Goal: Task Accomplishment & Management: Complete application form

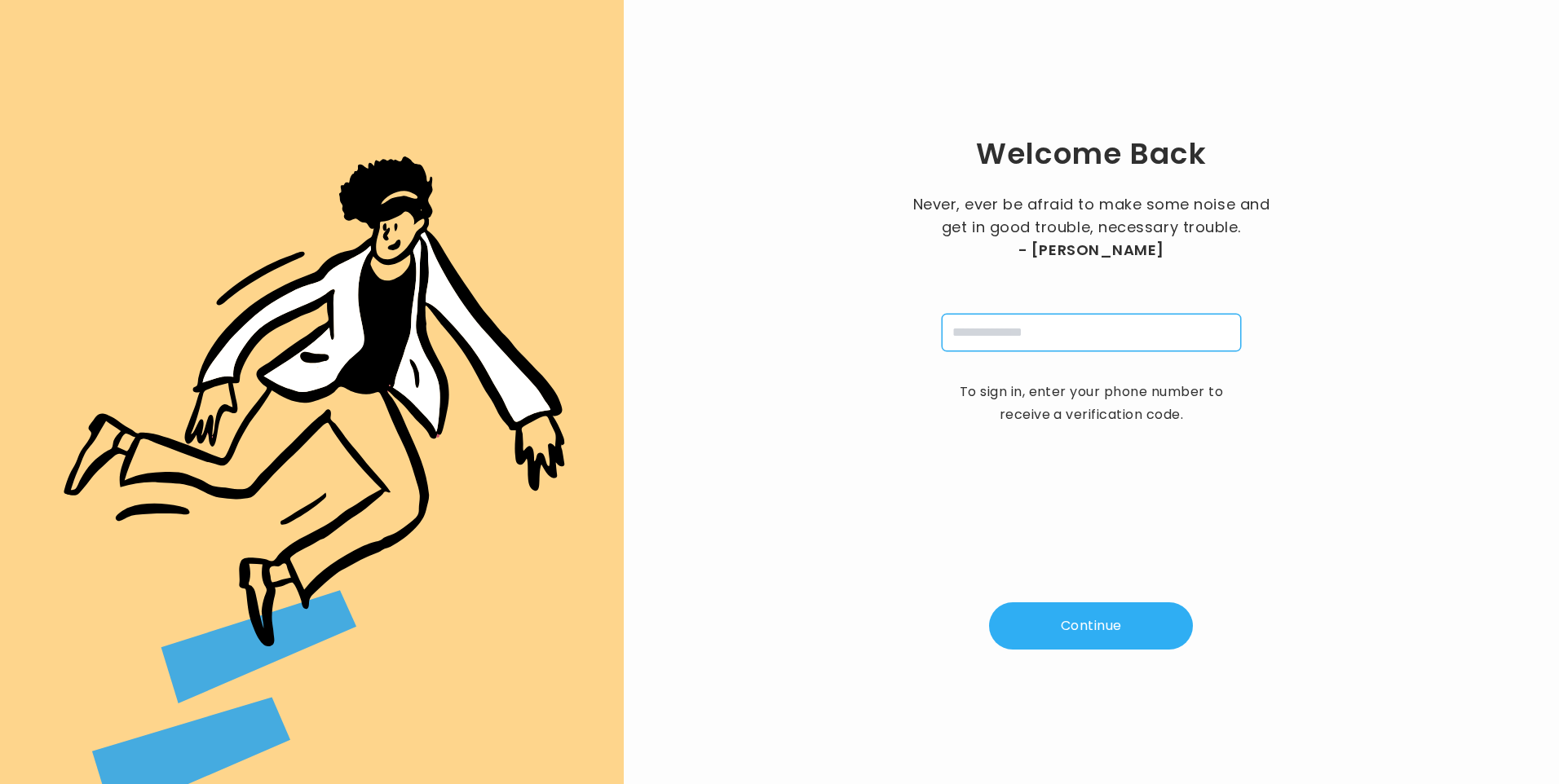
drag, startPoint x: 994, startPoint y: 326, endPoint x: 1012, endPoint y: 336, distance: 20.6
click at [994, 326] on input "tel" at bounding box center [1091, 332] width 299 height 37
type input "**********"
click at [1047, 629] on button "Continue" at bounding box center [1090, 626] width 204 height 47
type input "*"
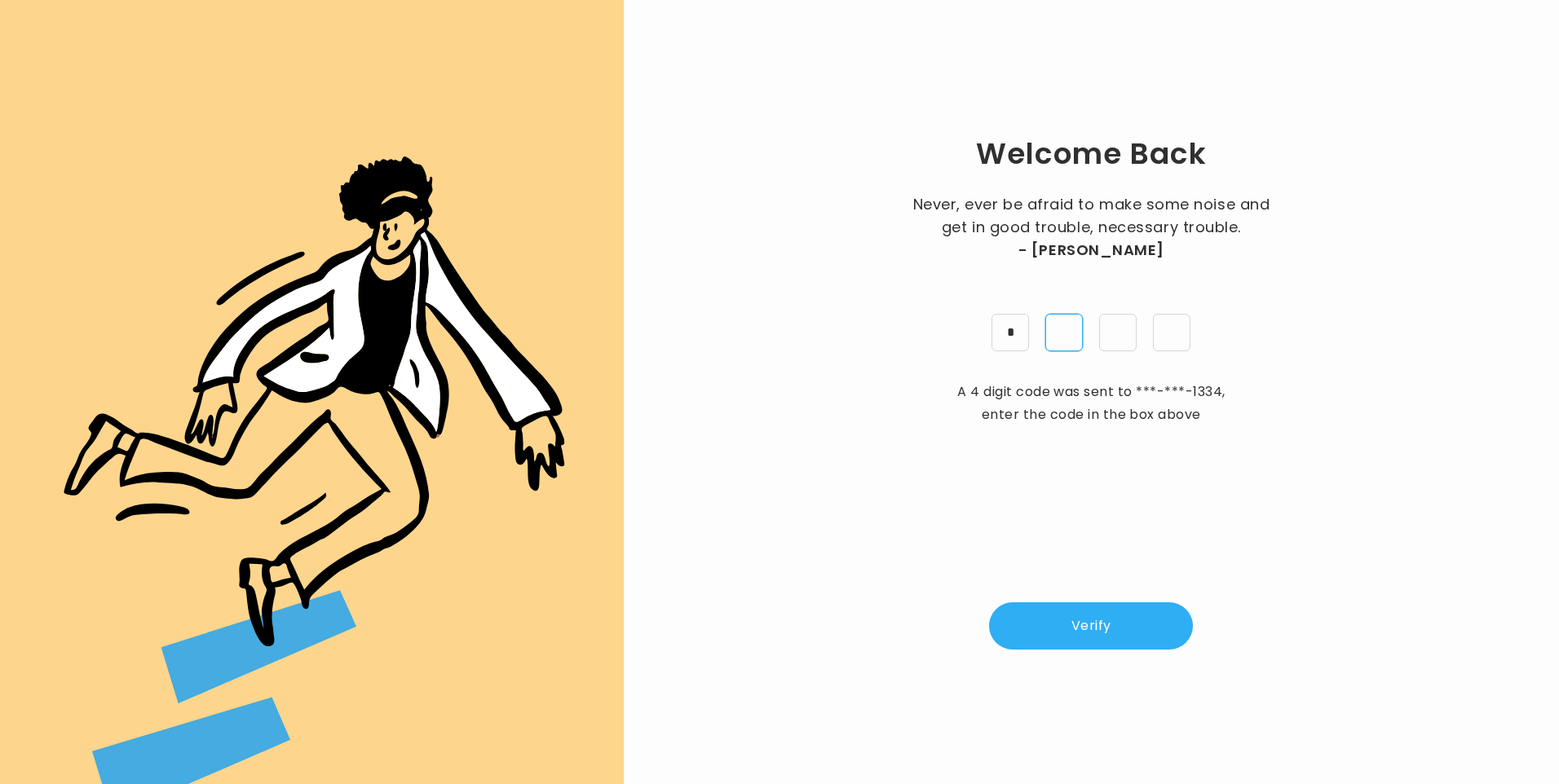
type input "*"
click at [1077, 635] on button "Verify" at bounding box center [1090, 626] width 204 height 47
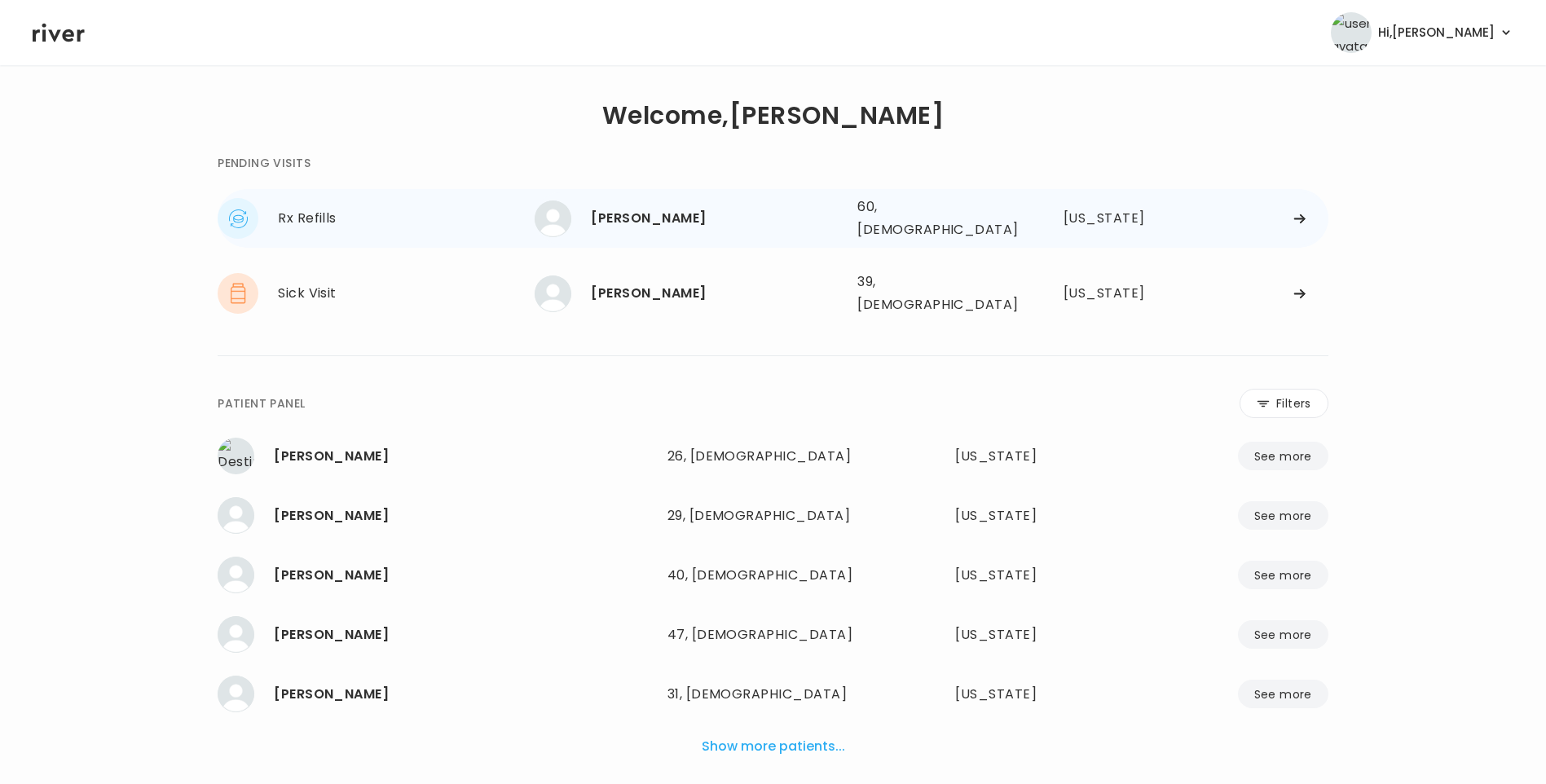
click at [689, 210] on div "[PERSON_NAME]" at bounding box center [718, 218] width 254 height 22
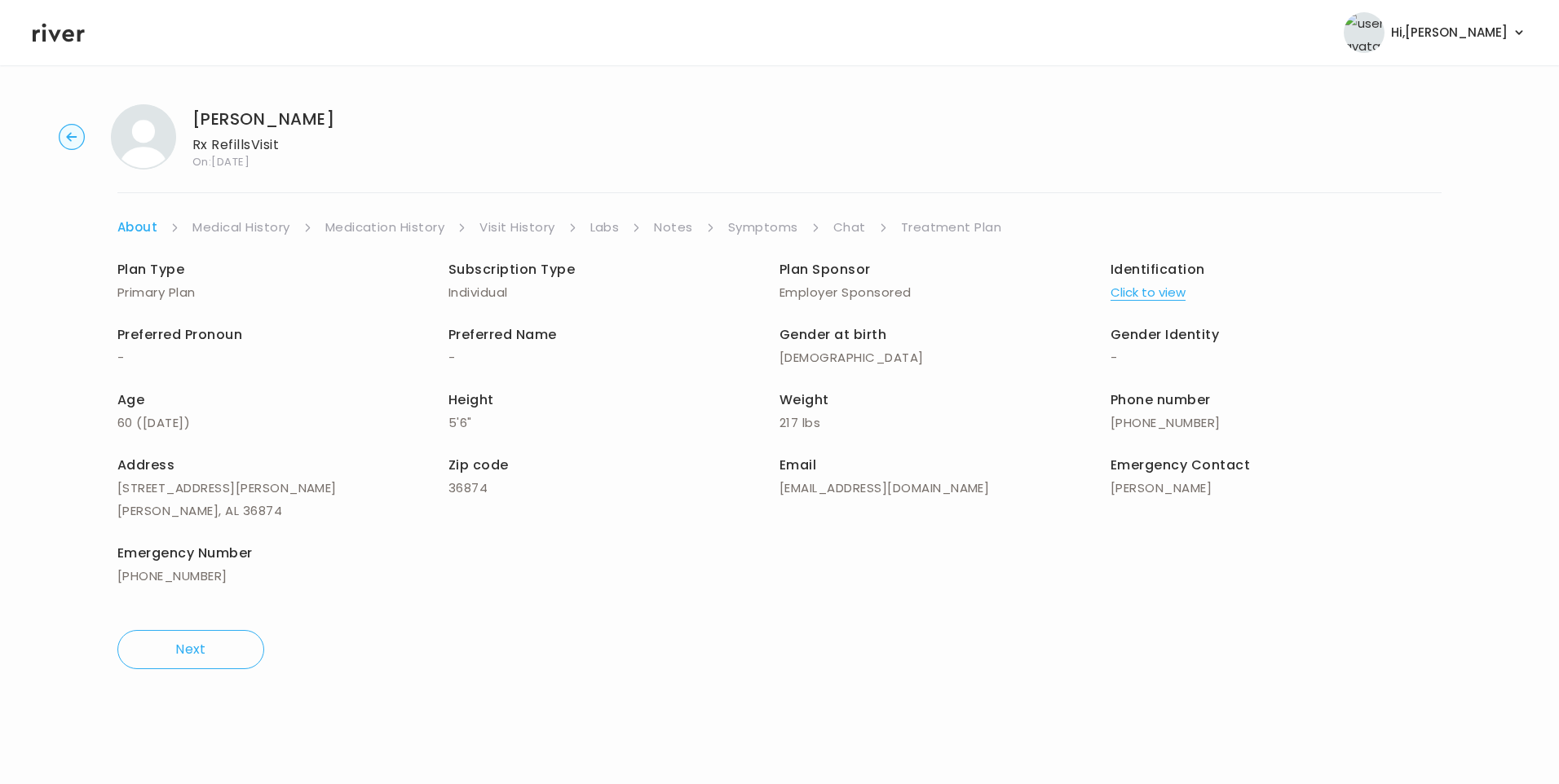
click at [851, 224] on link "Chat" at bounding box center [849, 227] width 32 height 22
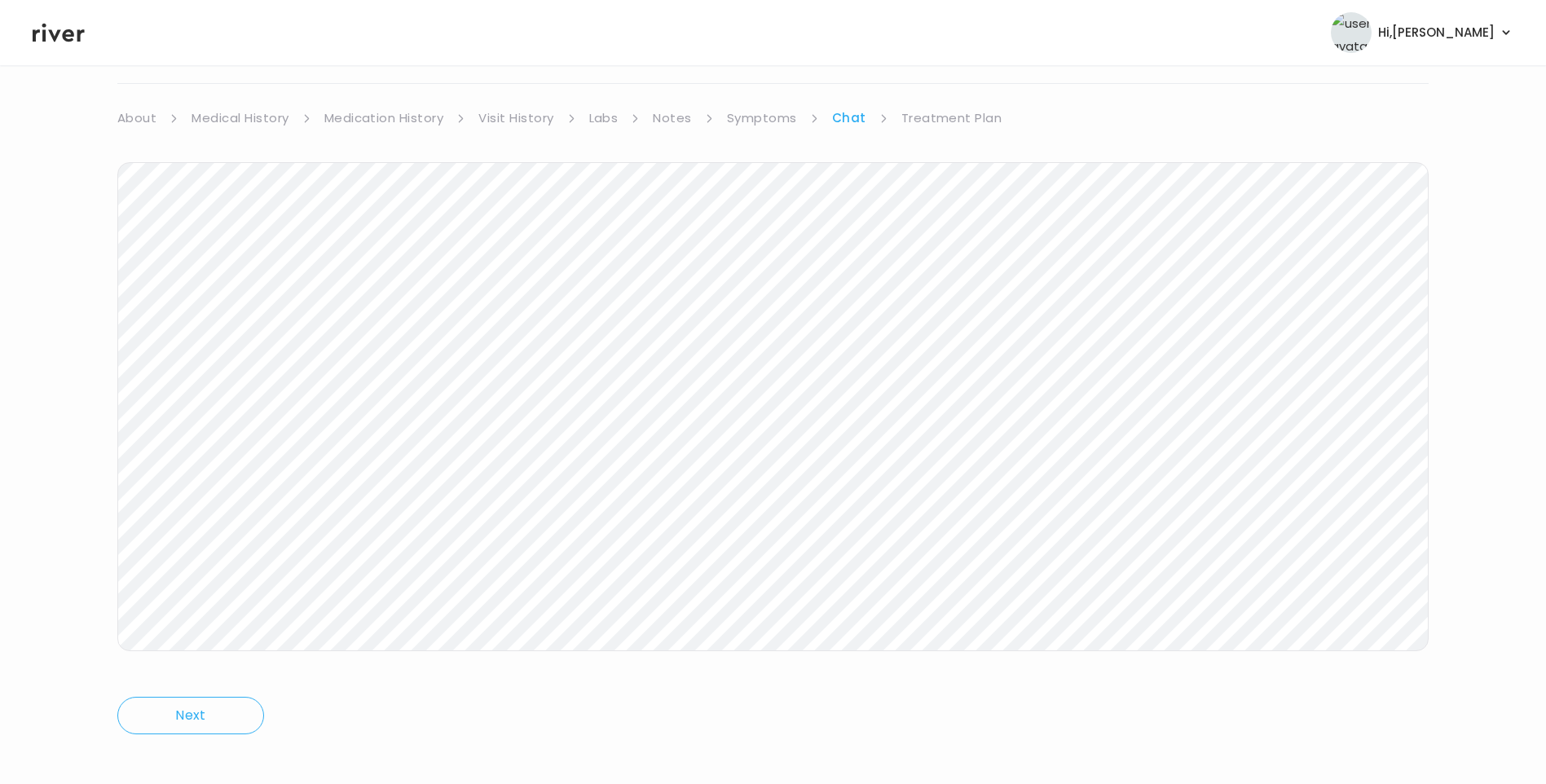
scroll to position [121, 0]
drag, startPoint x: 73, startPoint y: 27, endPoint x: 80, endPoint y: 32, distance: 8.6
click at [72, 27] on icon at bounding box center [58, 32] width 52 height 24
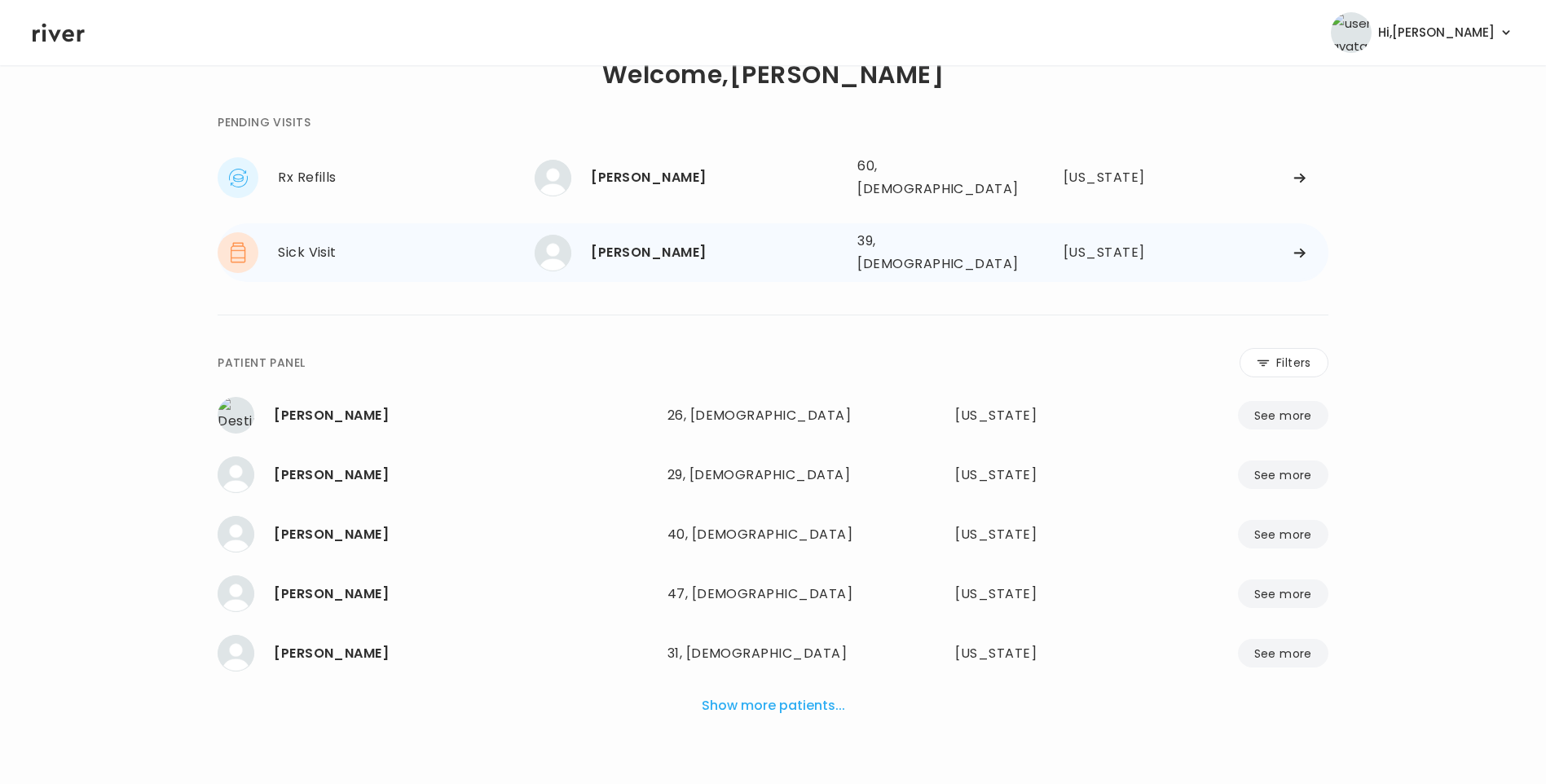
click at [671, 241] on div "Sophia Delgado" at bounding box center [718, 252] width 254 height 22
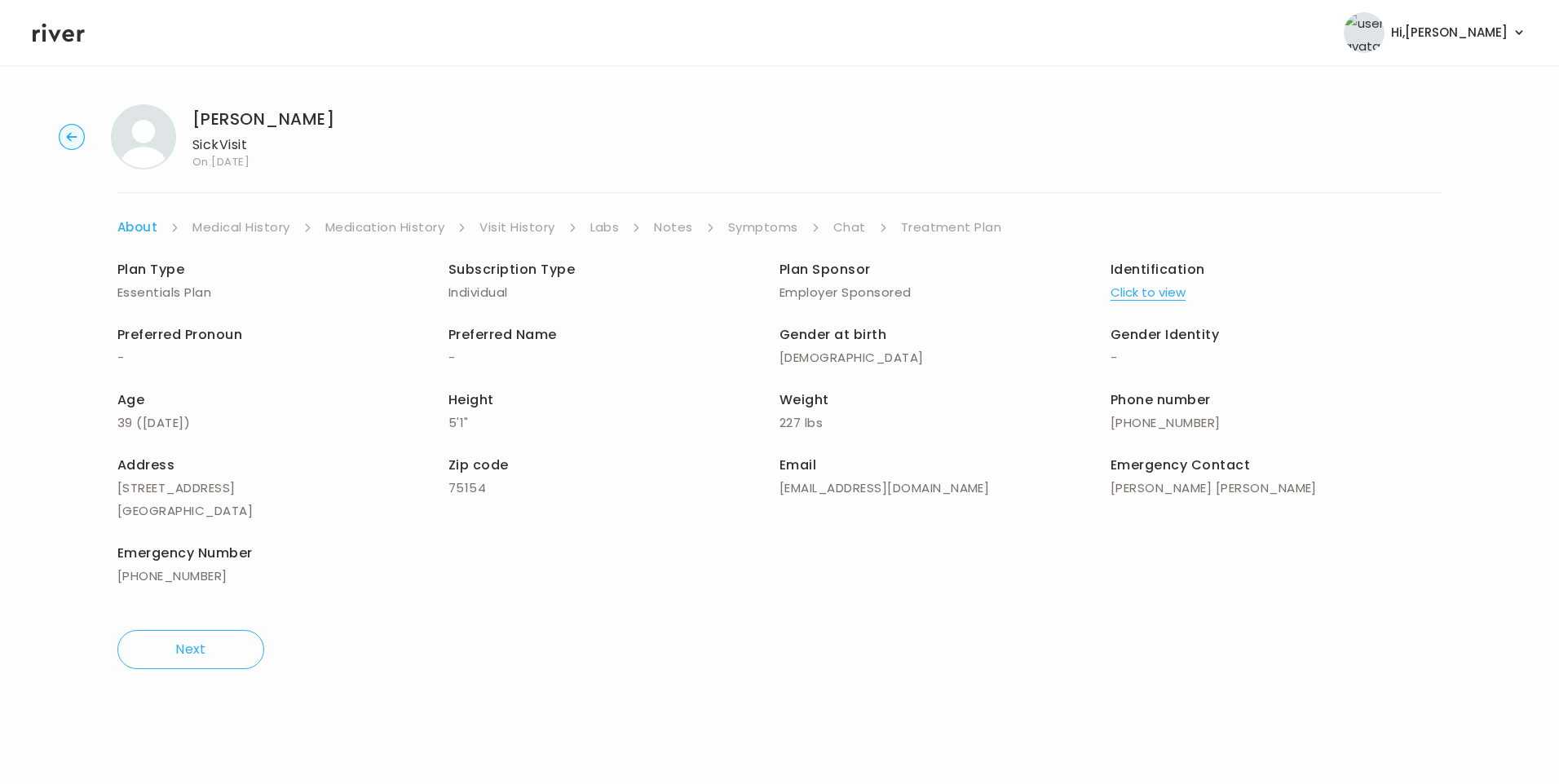
click at [842, 230] on link "Chat" at bounding box center [849, 227] width 32 height 22
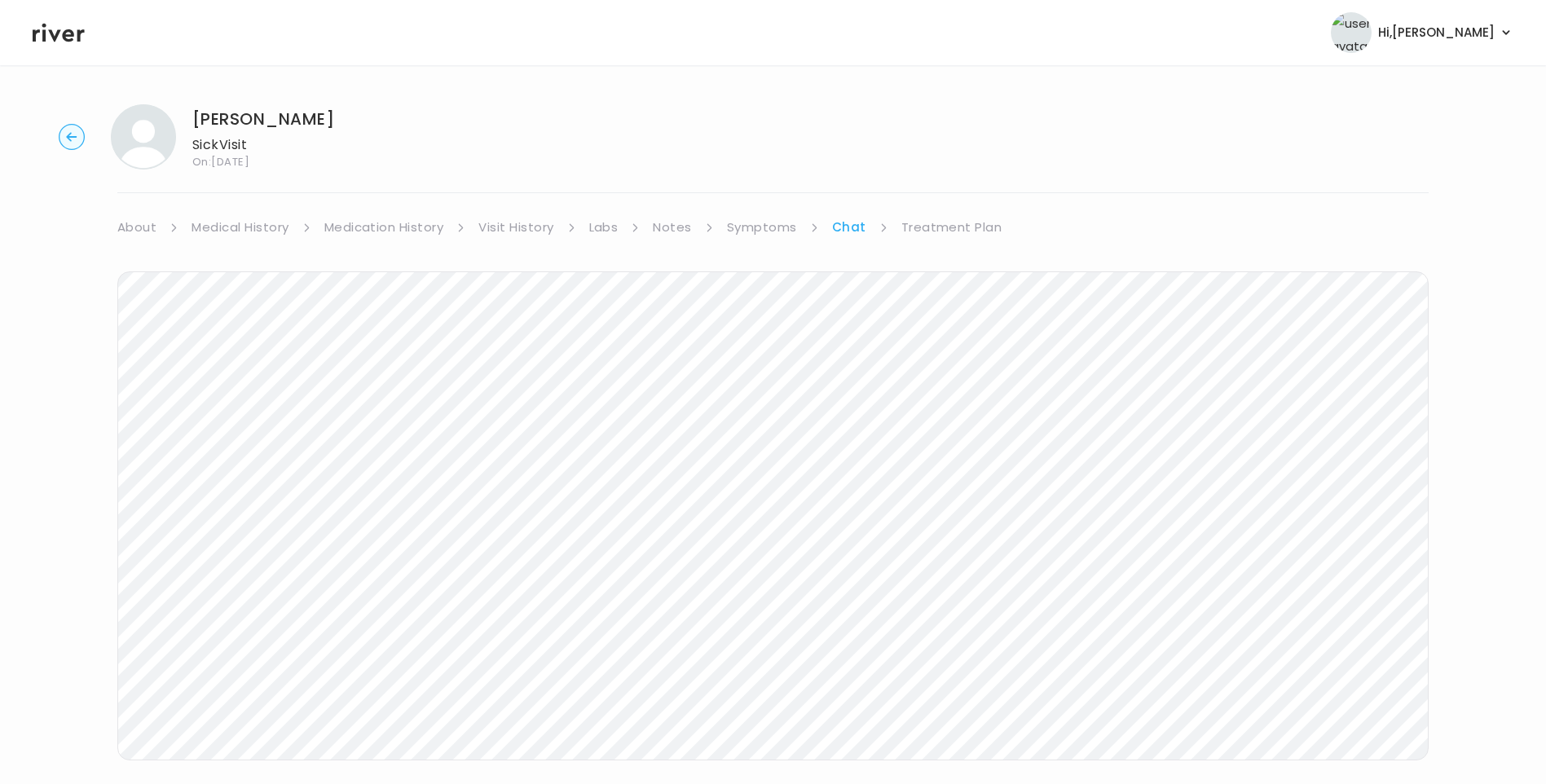
scroll to position [42, 0]
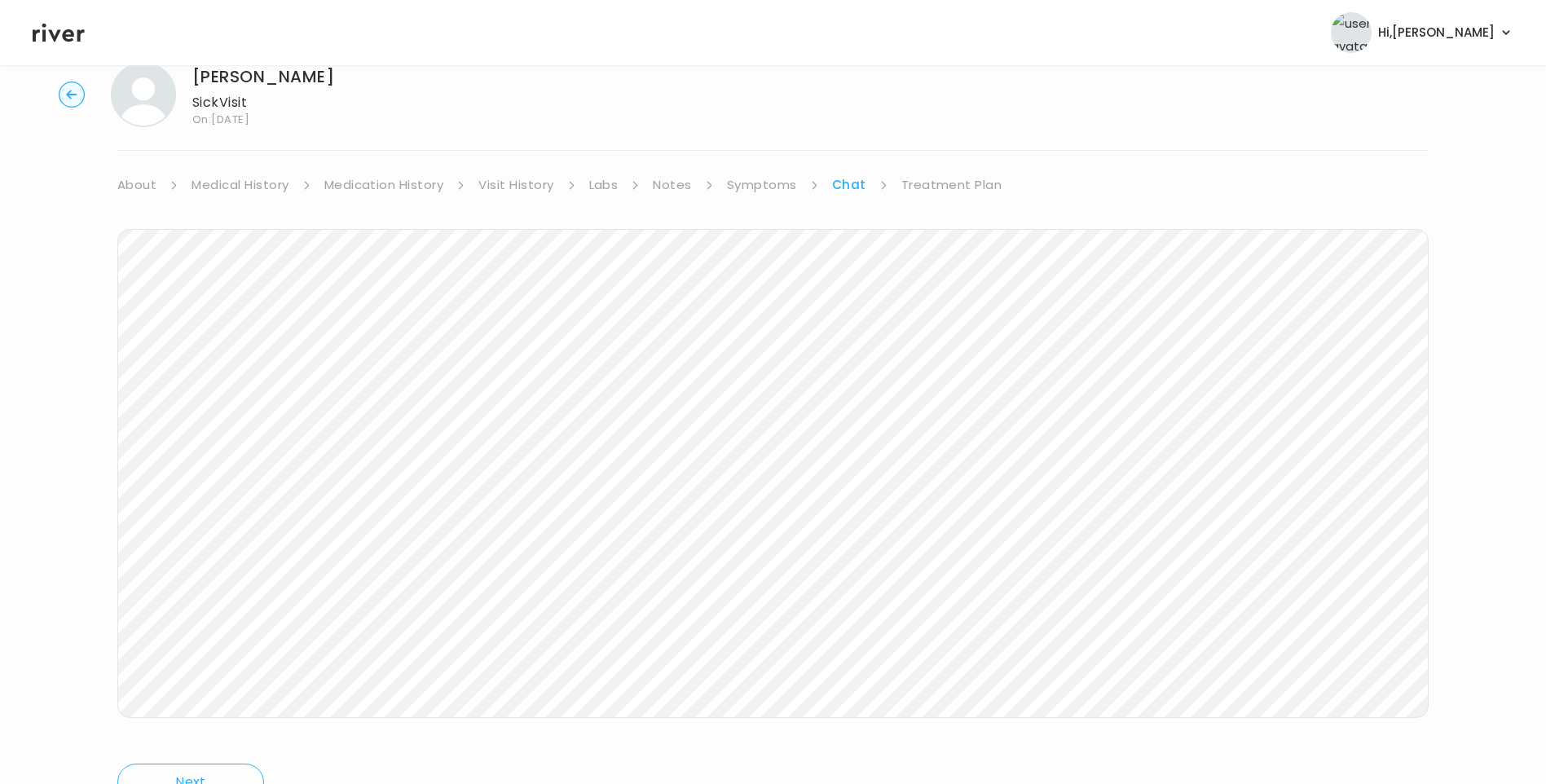
click at [57, 37] on icon at bounding box center [58, 32] width 52 height 19
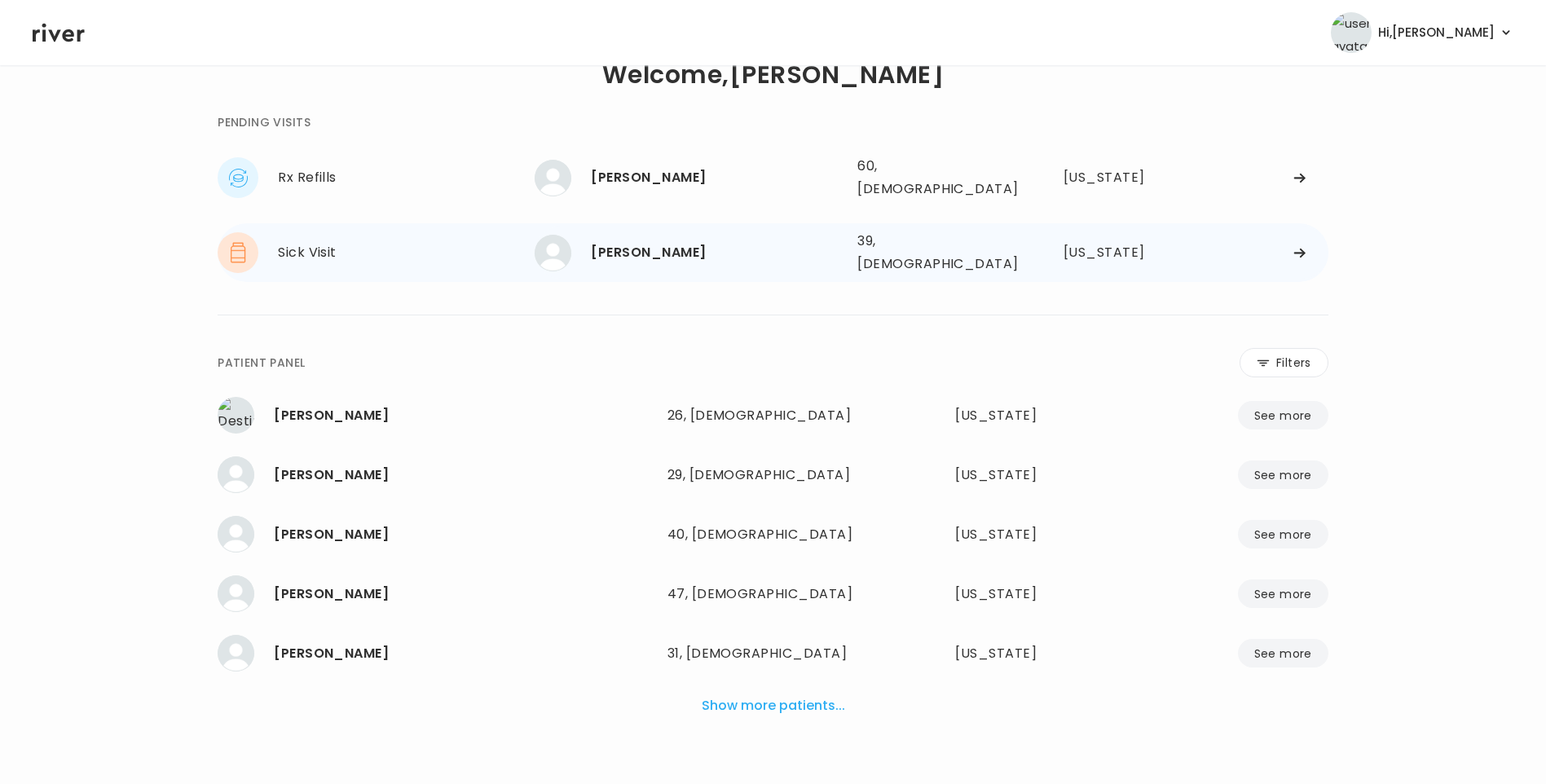
click at [701, 249] on div "Sophia Delgado" at bounding box center [718, 252] width 254 height 22
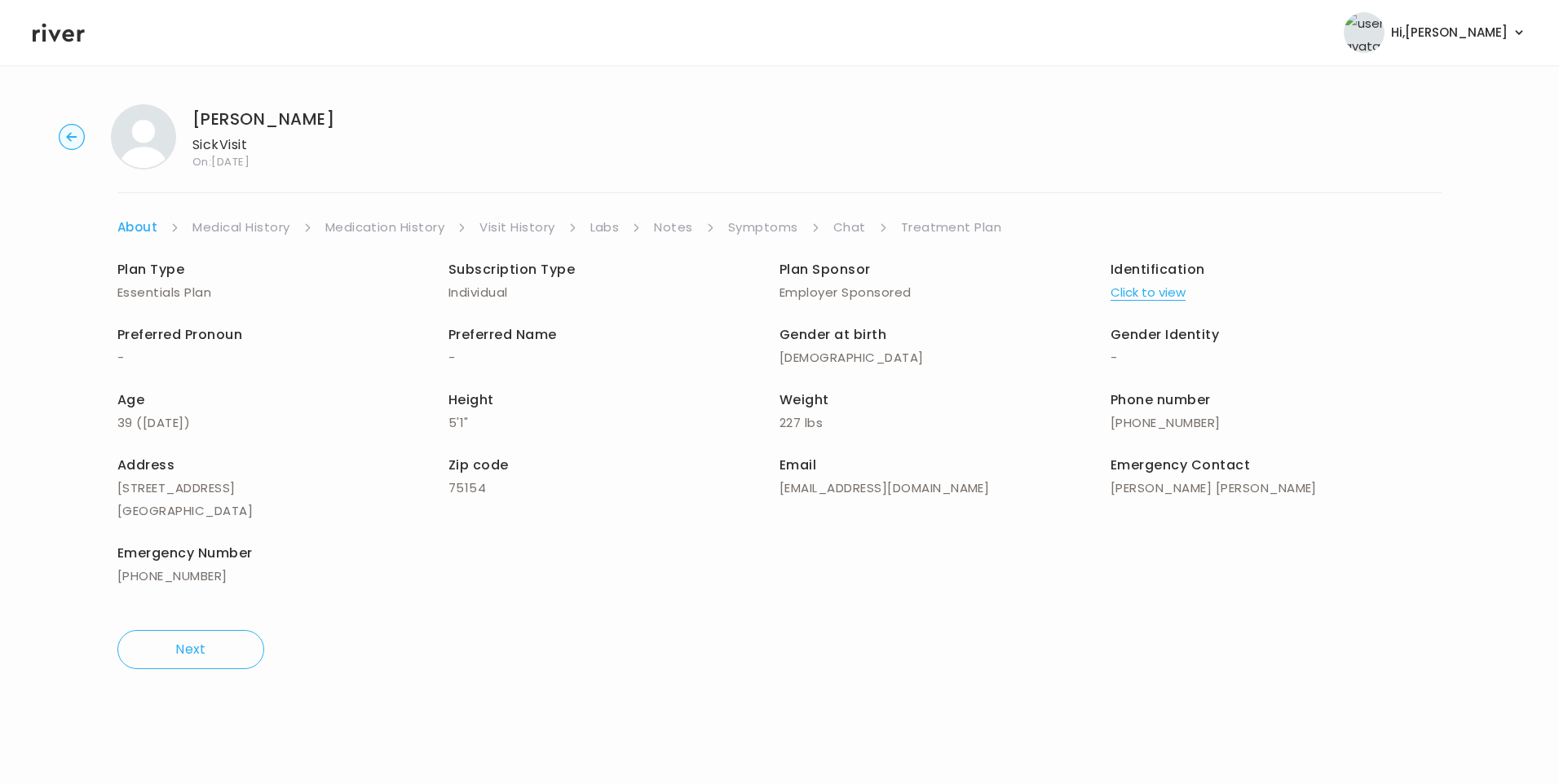
click at [845, 224] on link "Chat" at bounding box center [849, 227] width 32 height 22
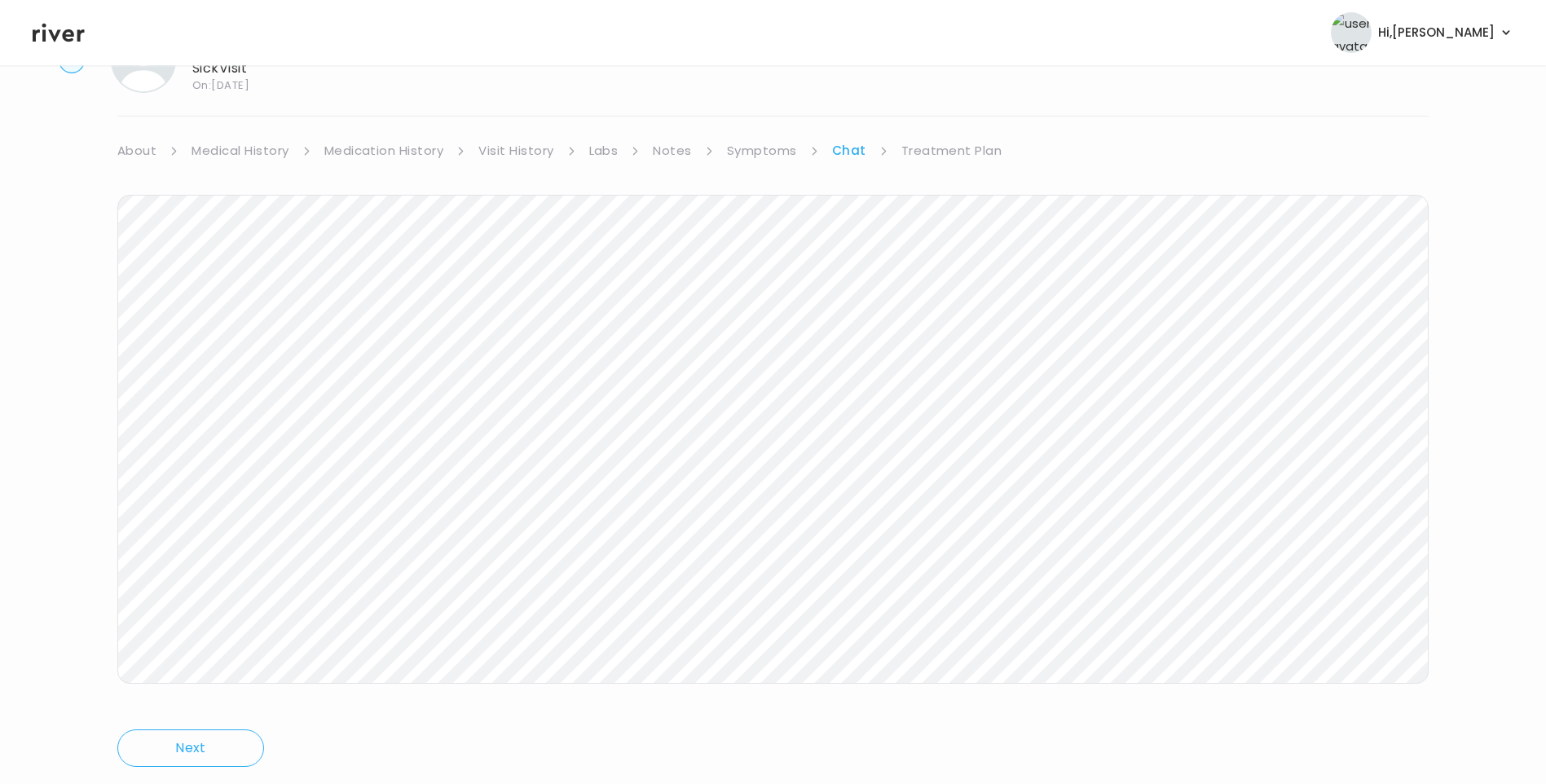
scroll to position [121, 0]
click at [952, 107] on link "Treatment Plan" at bounding box center [951, 105] width 101 height 22
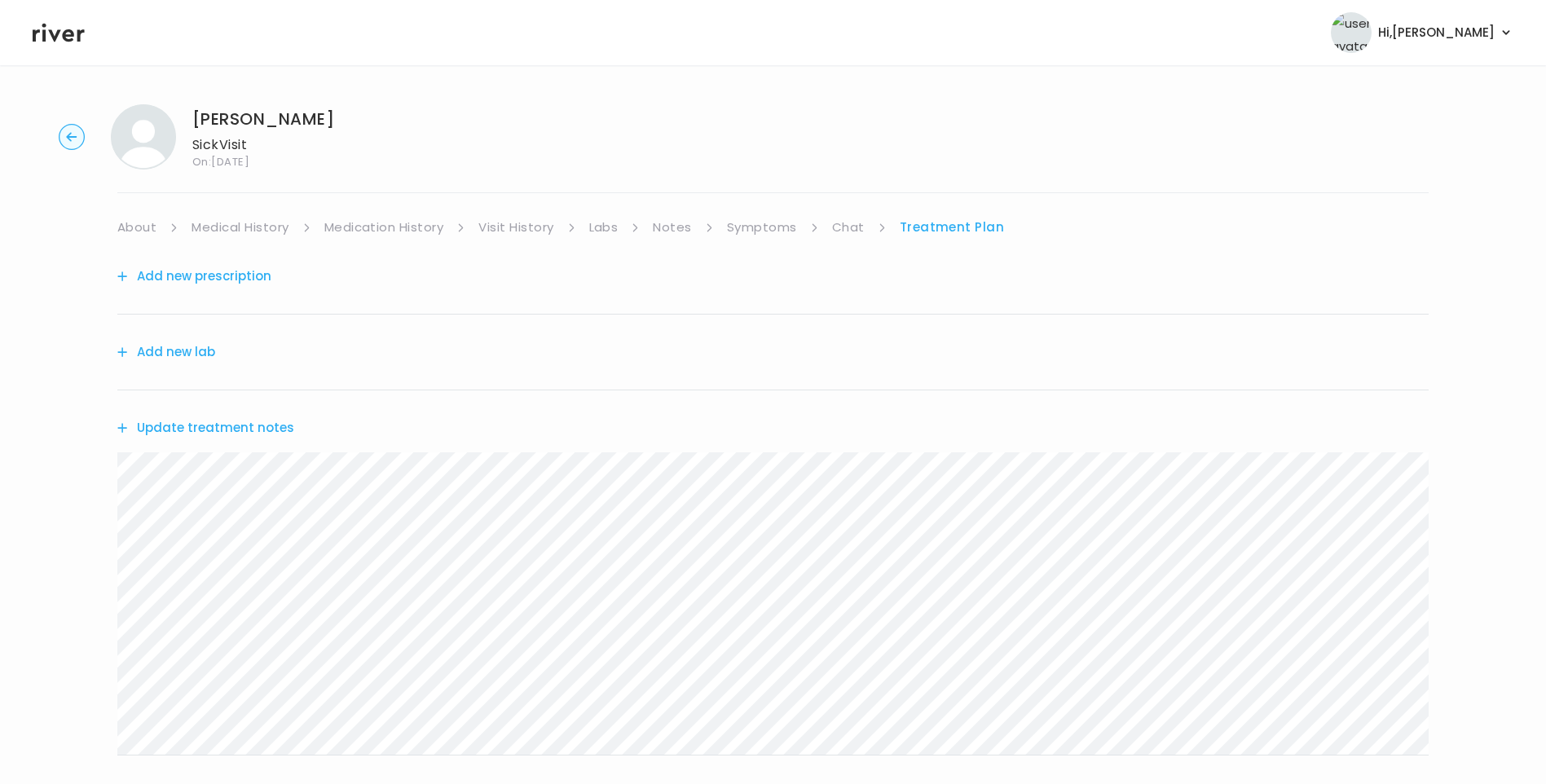
click at [249, 429] on button "Update treatment notes" at bounding box center [205, 427] width 177 height 22
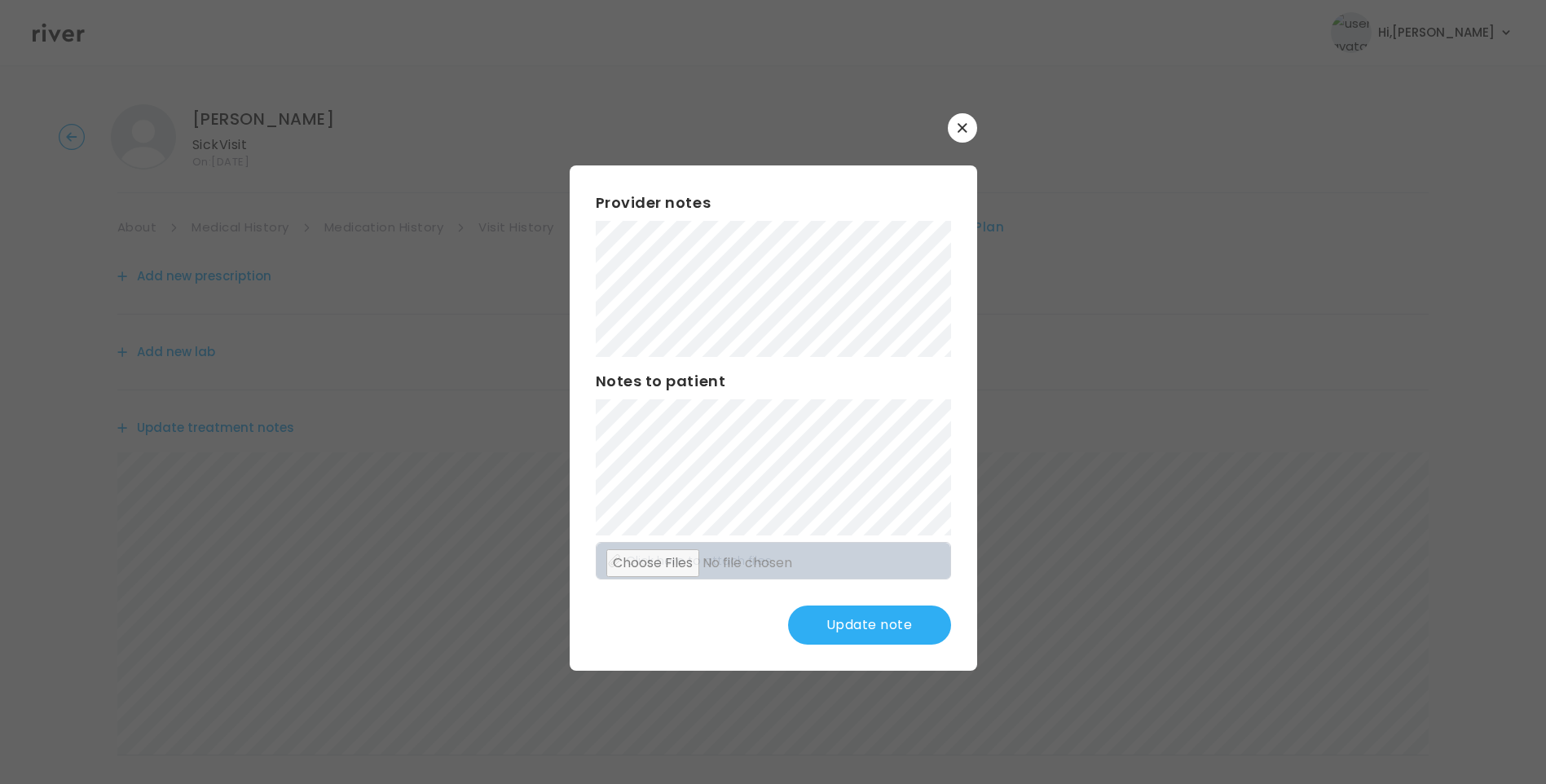
click at [963, 130] on icon "button" at bounding box center [962, 127] width 9 height 9
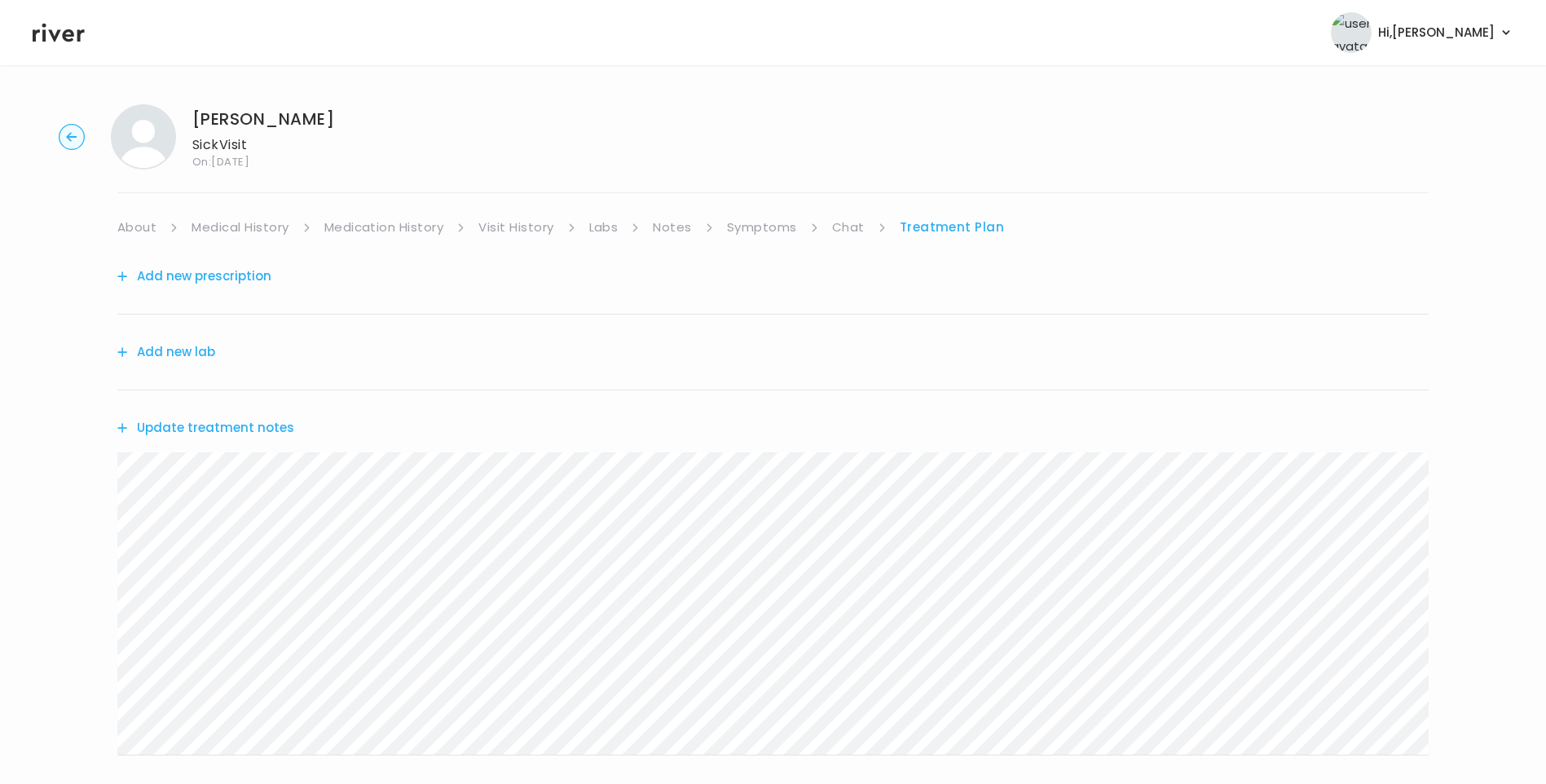
click at [845, 226] on link "Chat" at bounding box center [848, 227] width 32 height 22
click at [946, 214] on div "Sophia Delgado Sick Visit On: 20 Sep 2025 About Medical History Medication Hist…" at bounding box center [773, 484] width 1546 height 788
click at [952, 227] on link "Treatment Plan" at bounding box center [951, 227] width 101 height 22
click at [276, 419] on button "Update treatment notes" at bounding box center [205, 427] width 177 height 22
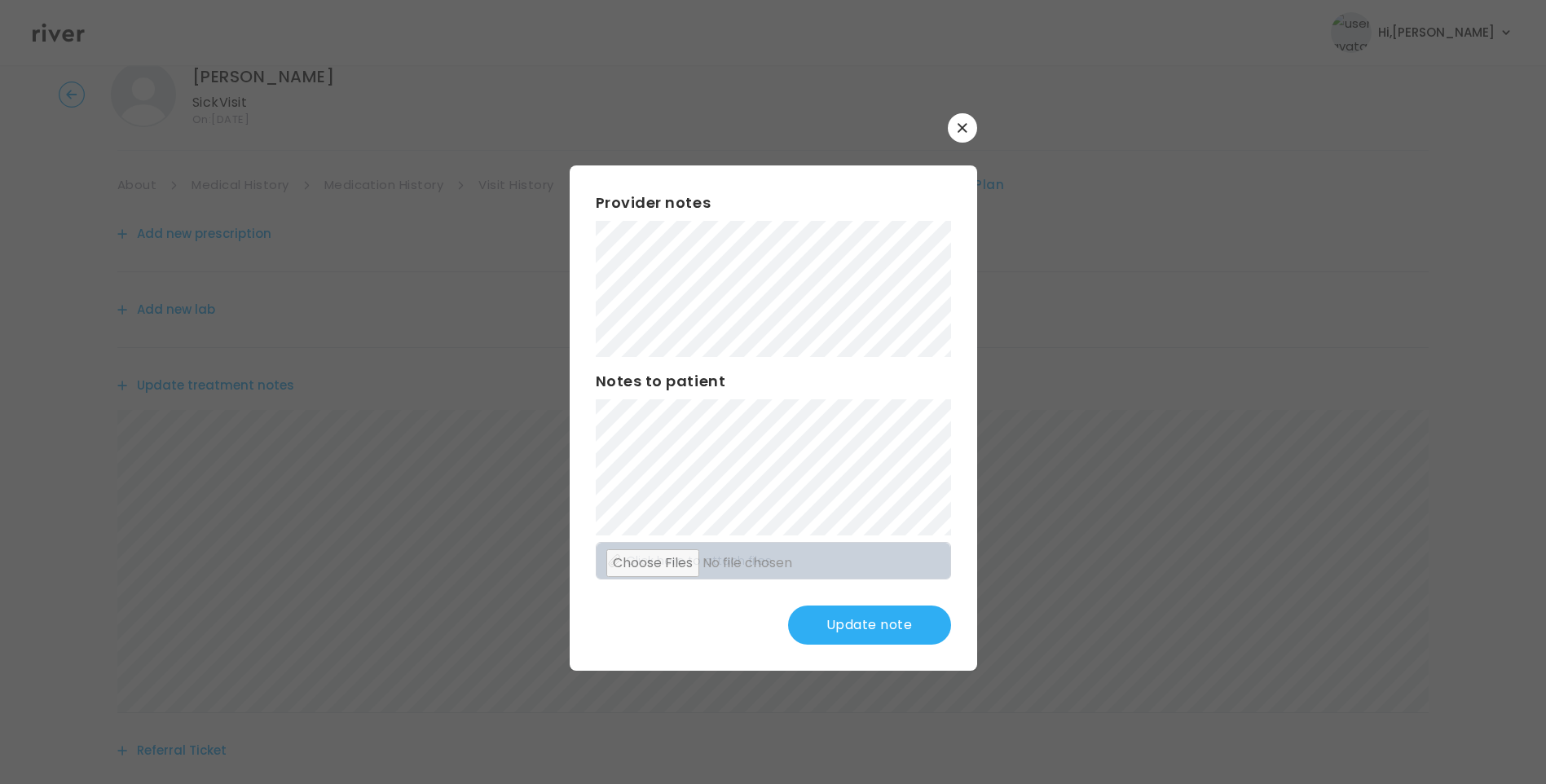
scroll to position [163, 0]
click at [888, 638] on button "Update note" at bounding box center [869, 625] width 163 height 39
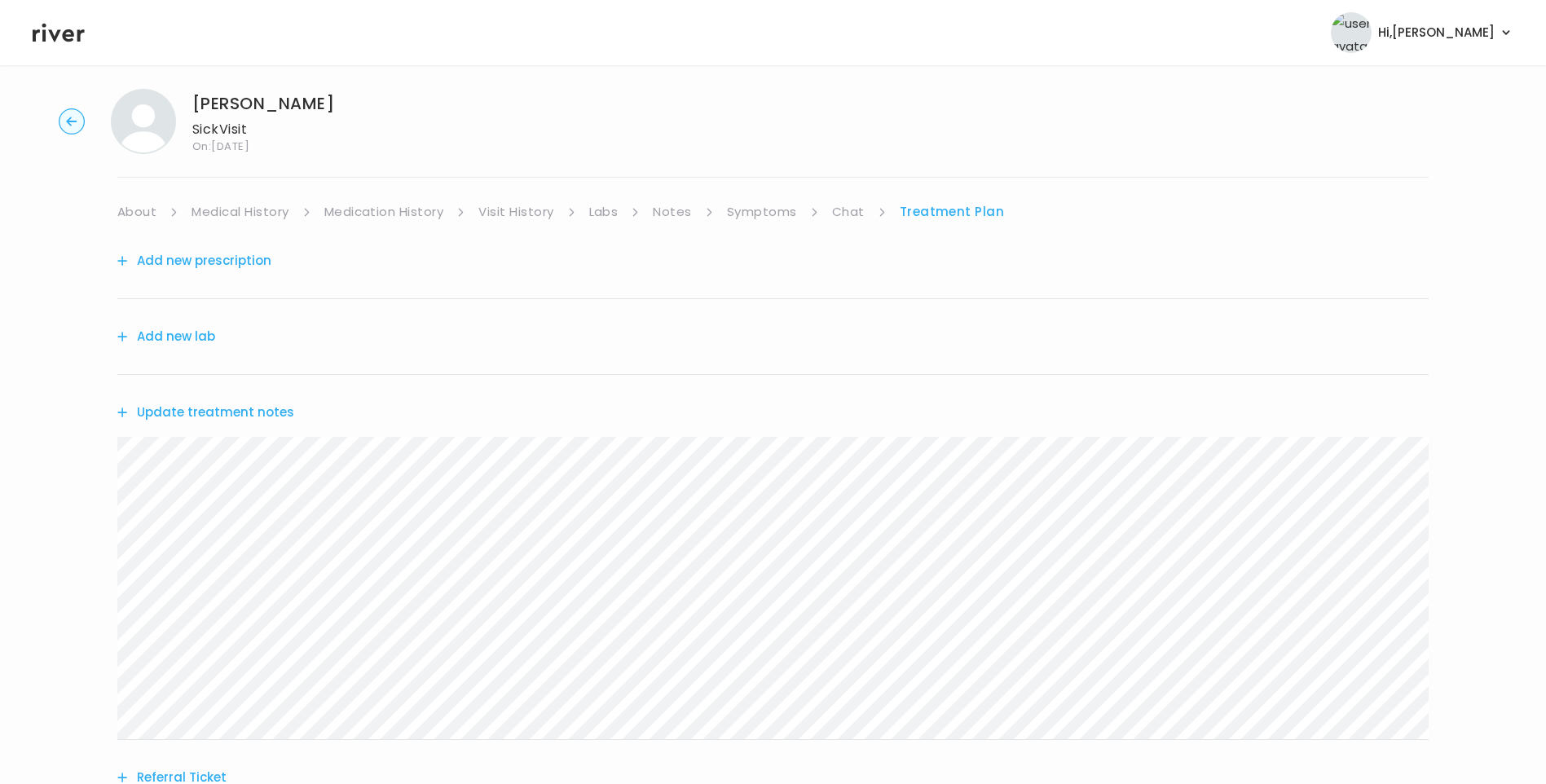
scroll to position [0, 0]
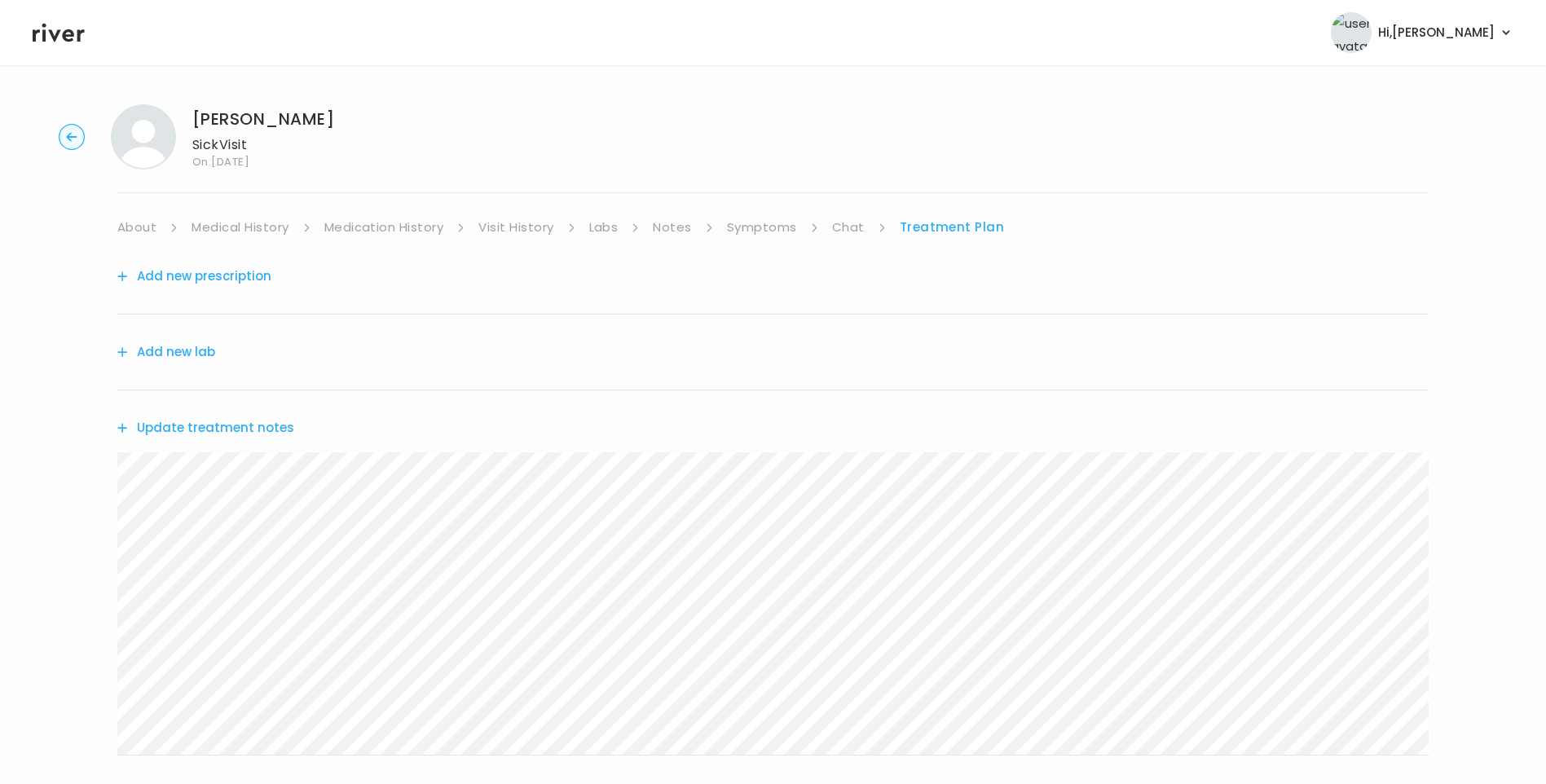
click at [850, 226] on link "Chat" at bounding box center [848, 227] width 32 height 22
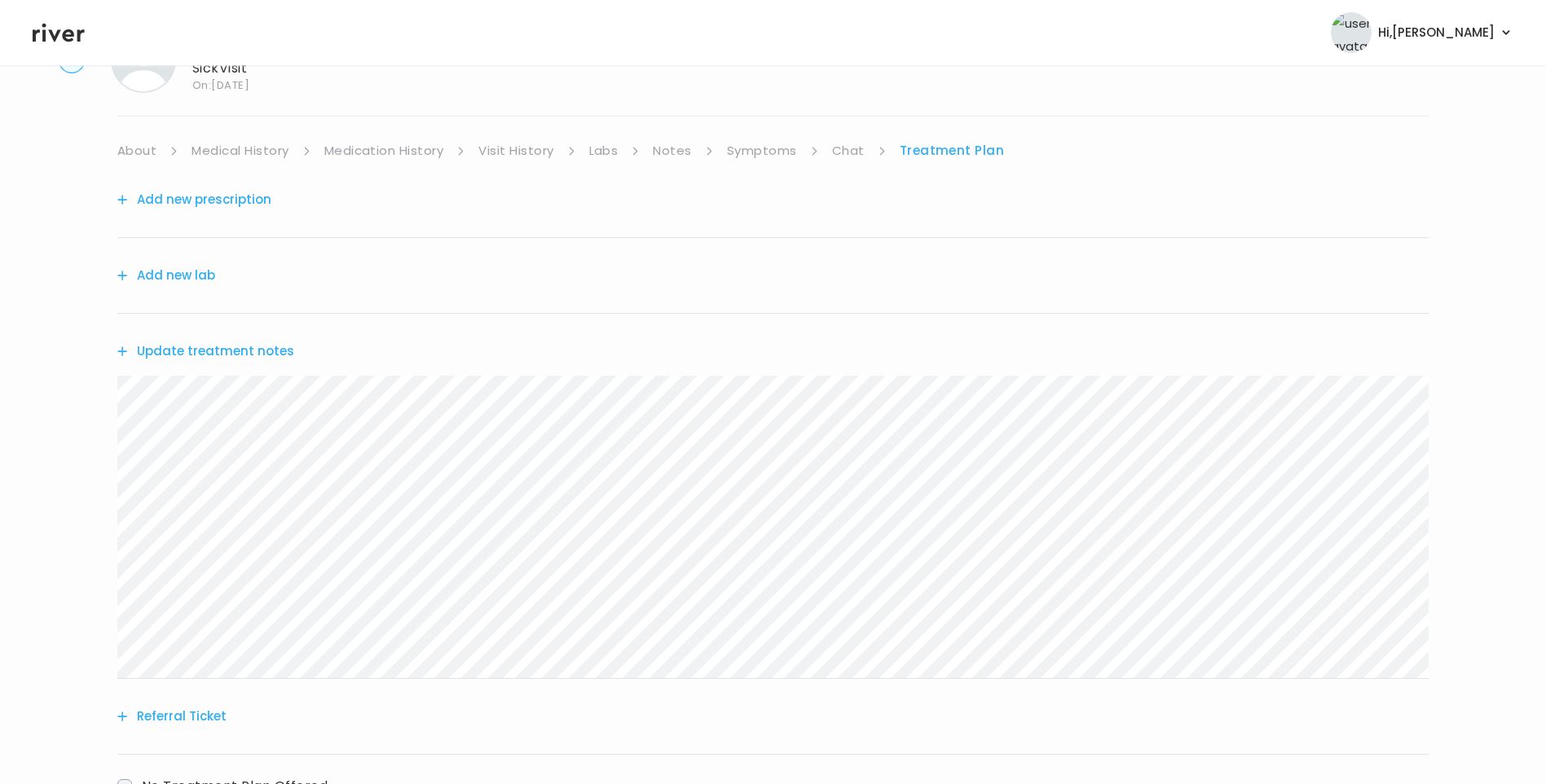
scroll to position [121, 0]
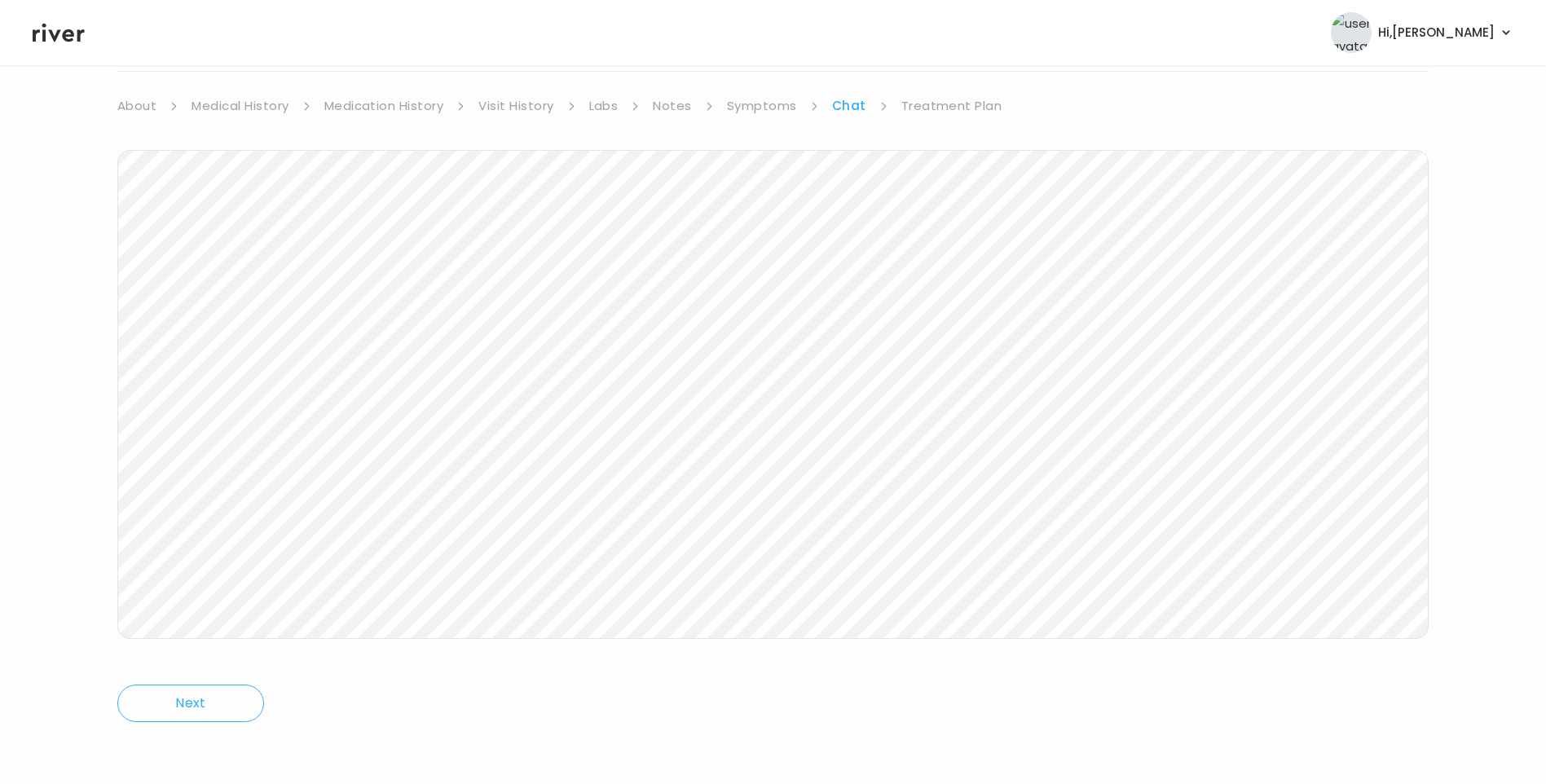
click at [947, 106] on link "Treatment Plan" at bounding box center [951, 105] width 101 height 22
click at [841, 111] on link "Chat" at bounding box center [848, 105] width 32 height 22
click at [945, 110] on link "Treatment Plan" at bounding box center [951, 105] width 101 height 22
click at [229, 308] on button "Update treatment notes" at bounding box center [205, 306] width 177 height 22
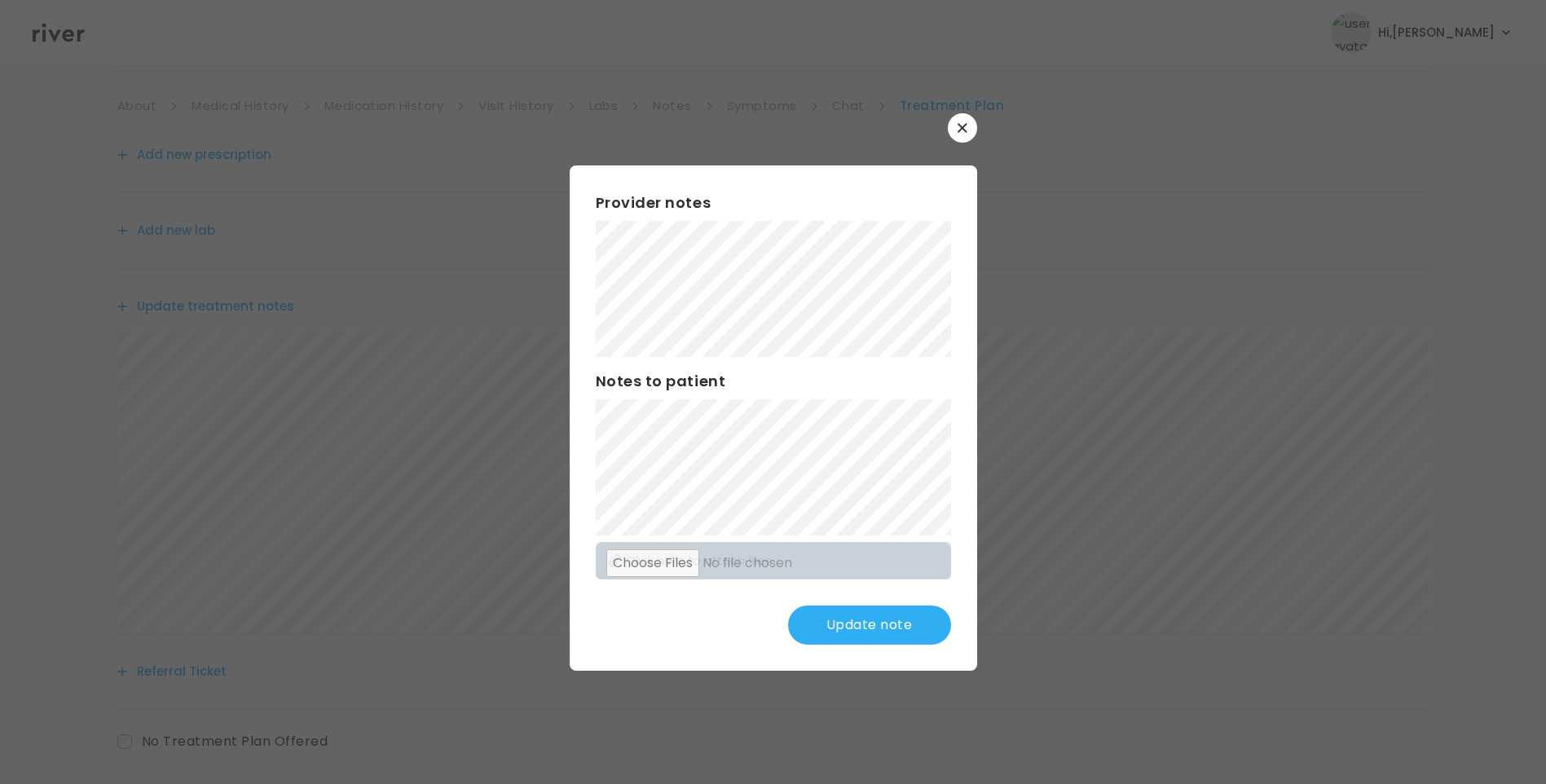
click at [461, 146] on div "​ Provider notes Notes to patient Click here to attach files Update note" at bounding box center [773, 392] width 1546 height 784
click at [872, 631] on button "Update note" at bounding box center [869, 625] width 163 height 39
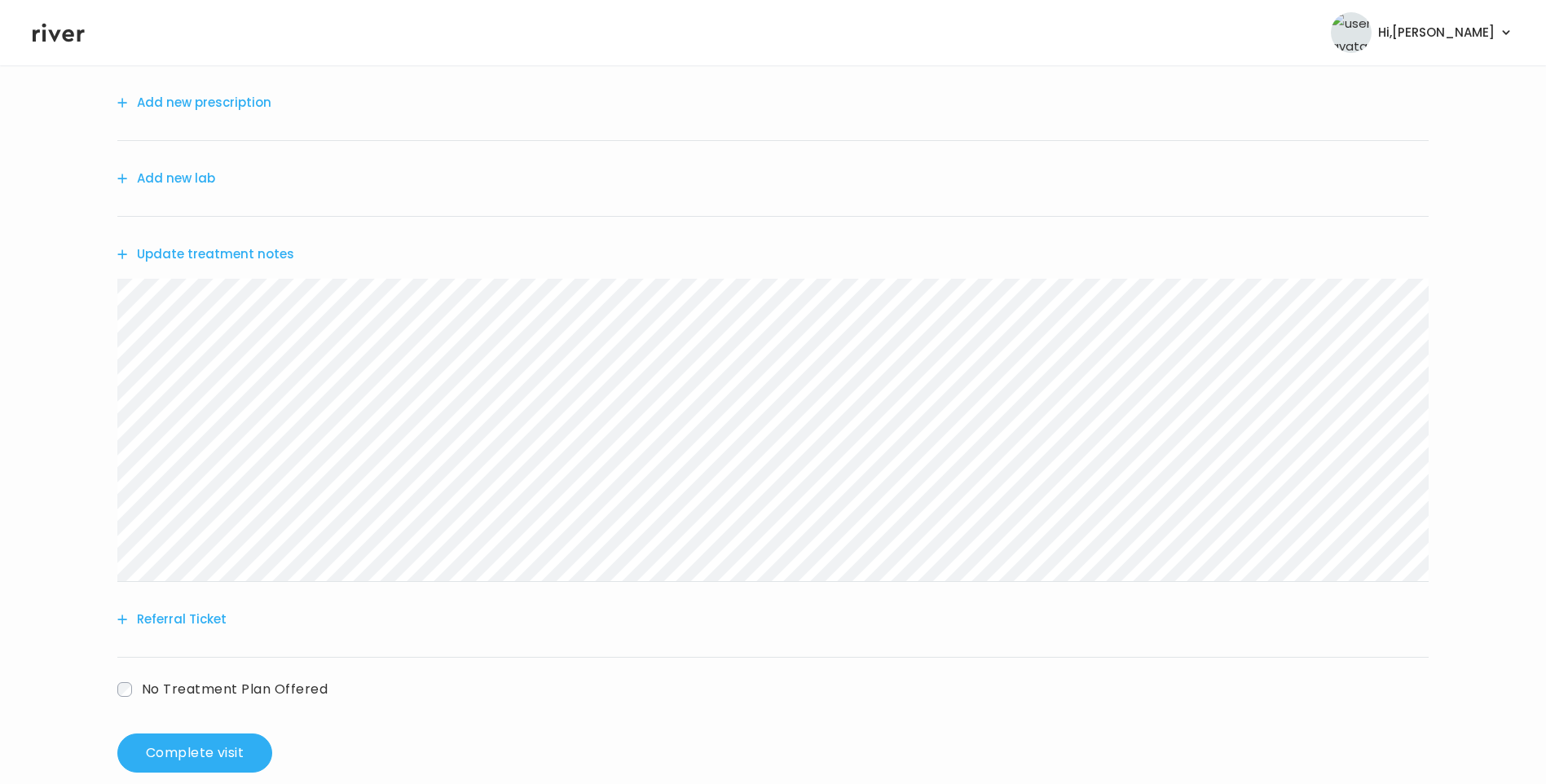
scroll to position [201, 0]
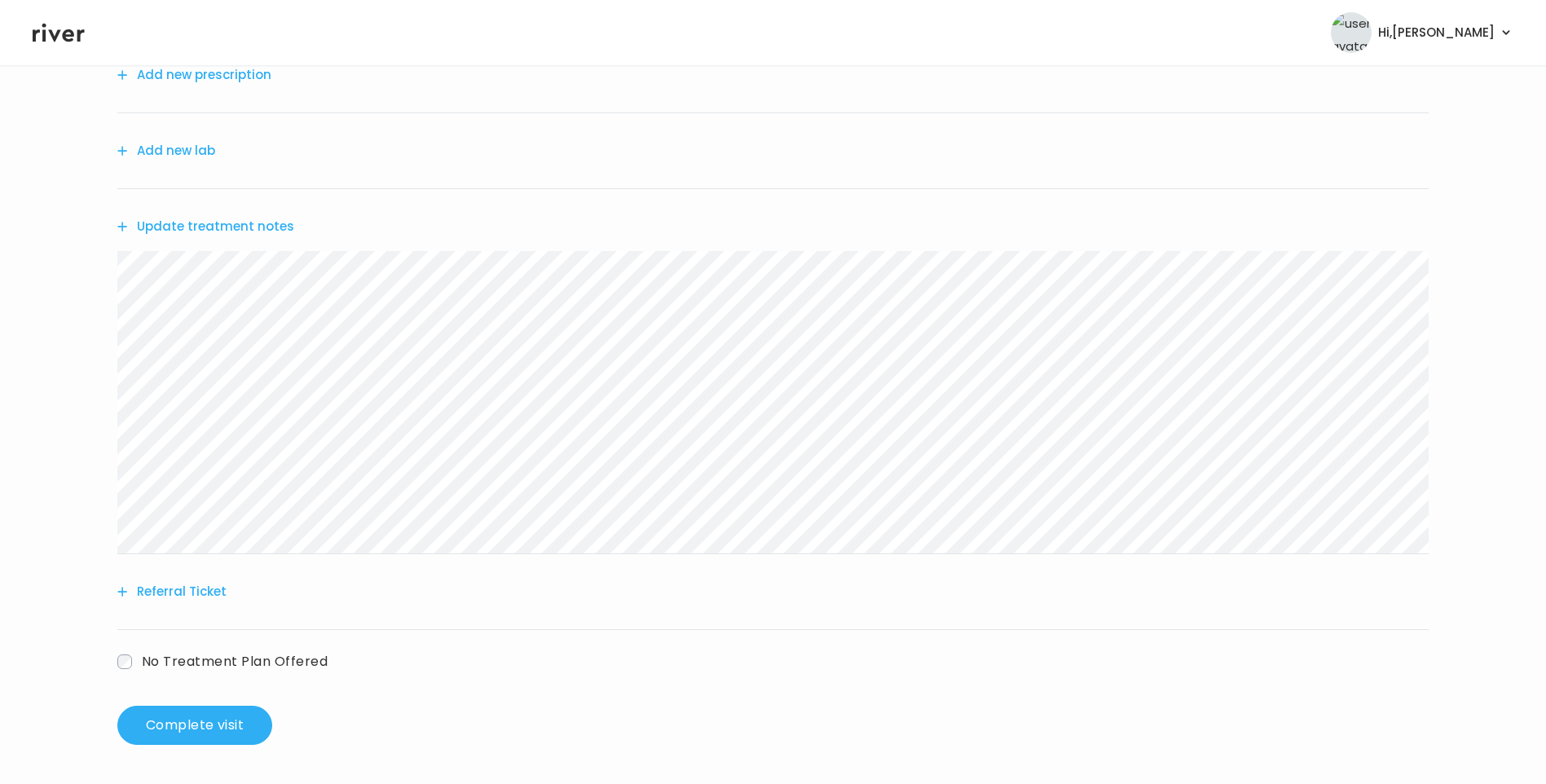
click at [175, 598] on button "Referral Ticket" at bounding box center [172, 591] width 109 height 22
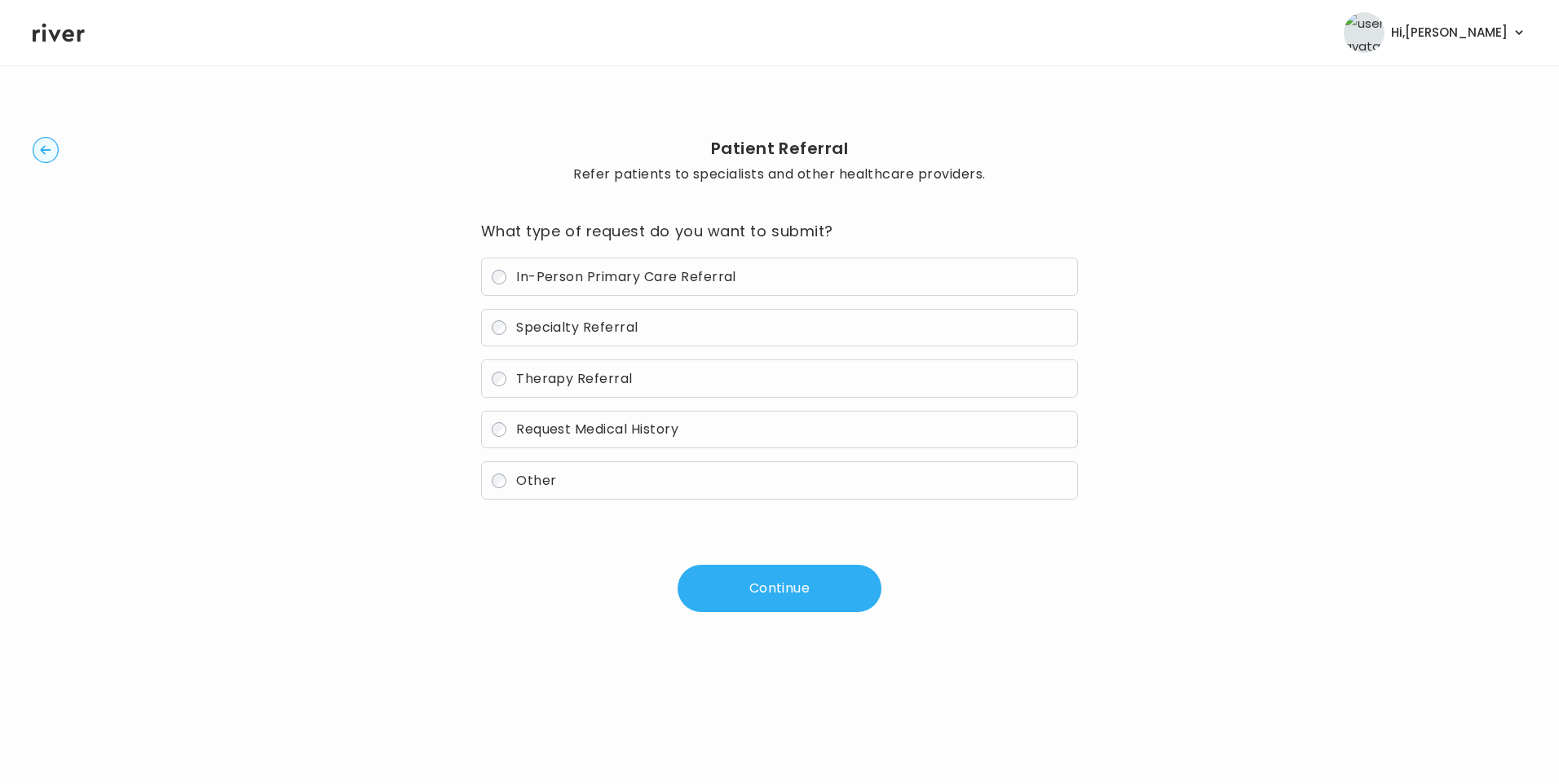
click at [539, 274] on span "In-Person Primary Care Referral" at bounding box center [625, 276] width 220 height 19
click at [736, 593] on button "Continue" at bounding box center [779, 588] width 204 height 47
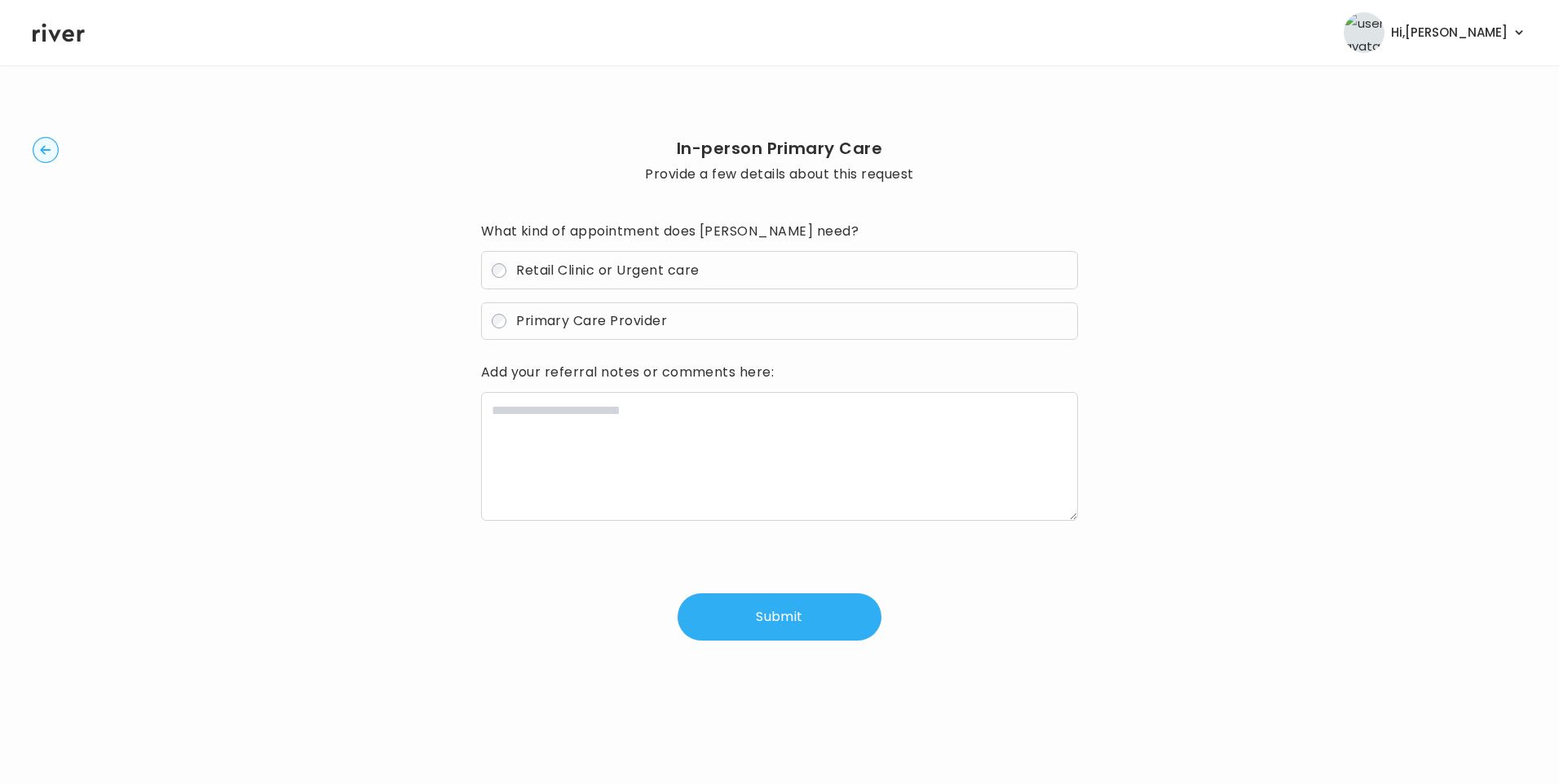
click at [564, 275] on span "Retail Clinic or Urgent care" at bounding box center [607, 269] width 183 height 19
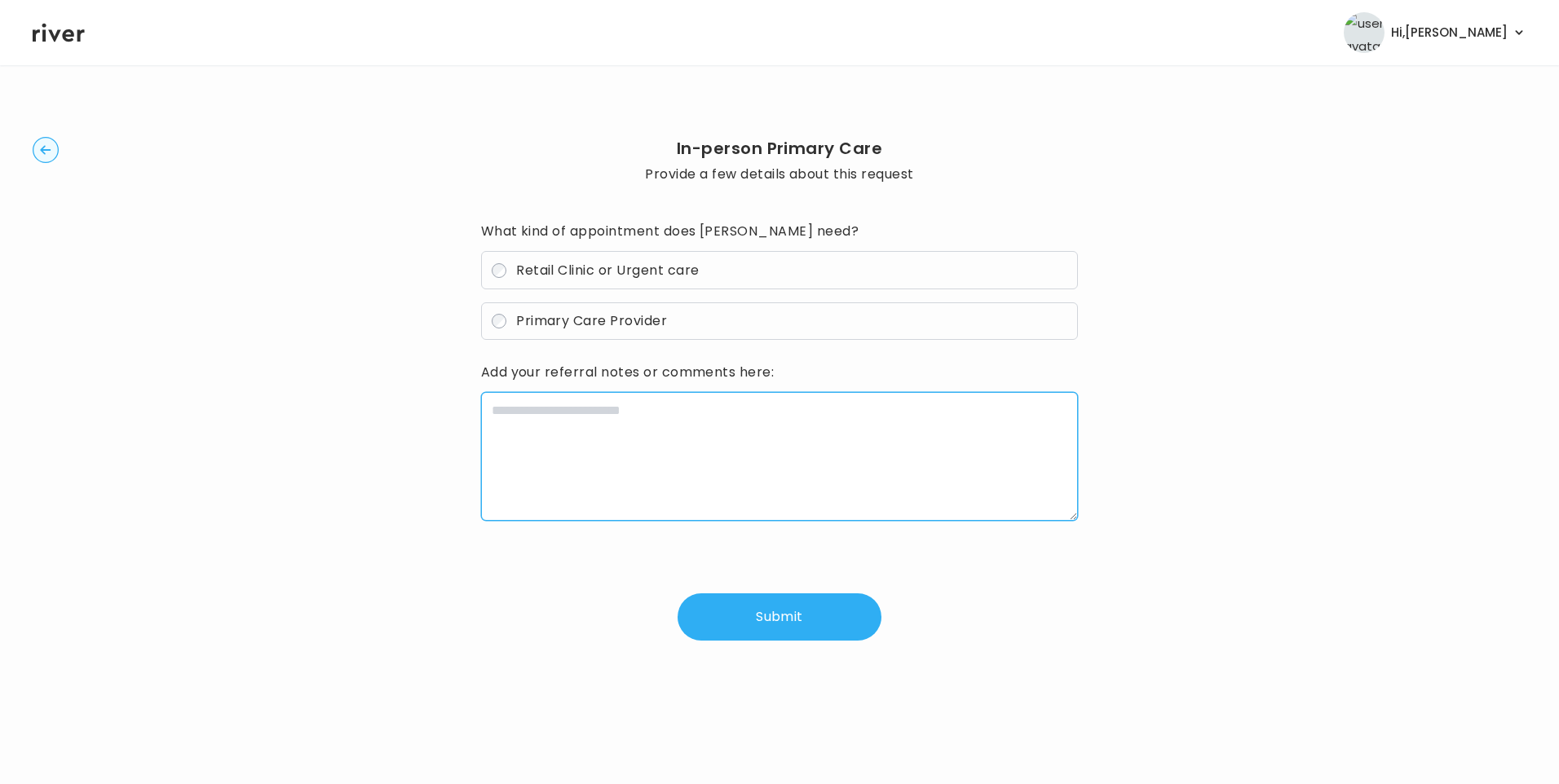
click at [640, 421] on textarea at bounding box center [780, 456] width 598 height 129
paste textarea "**********"
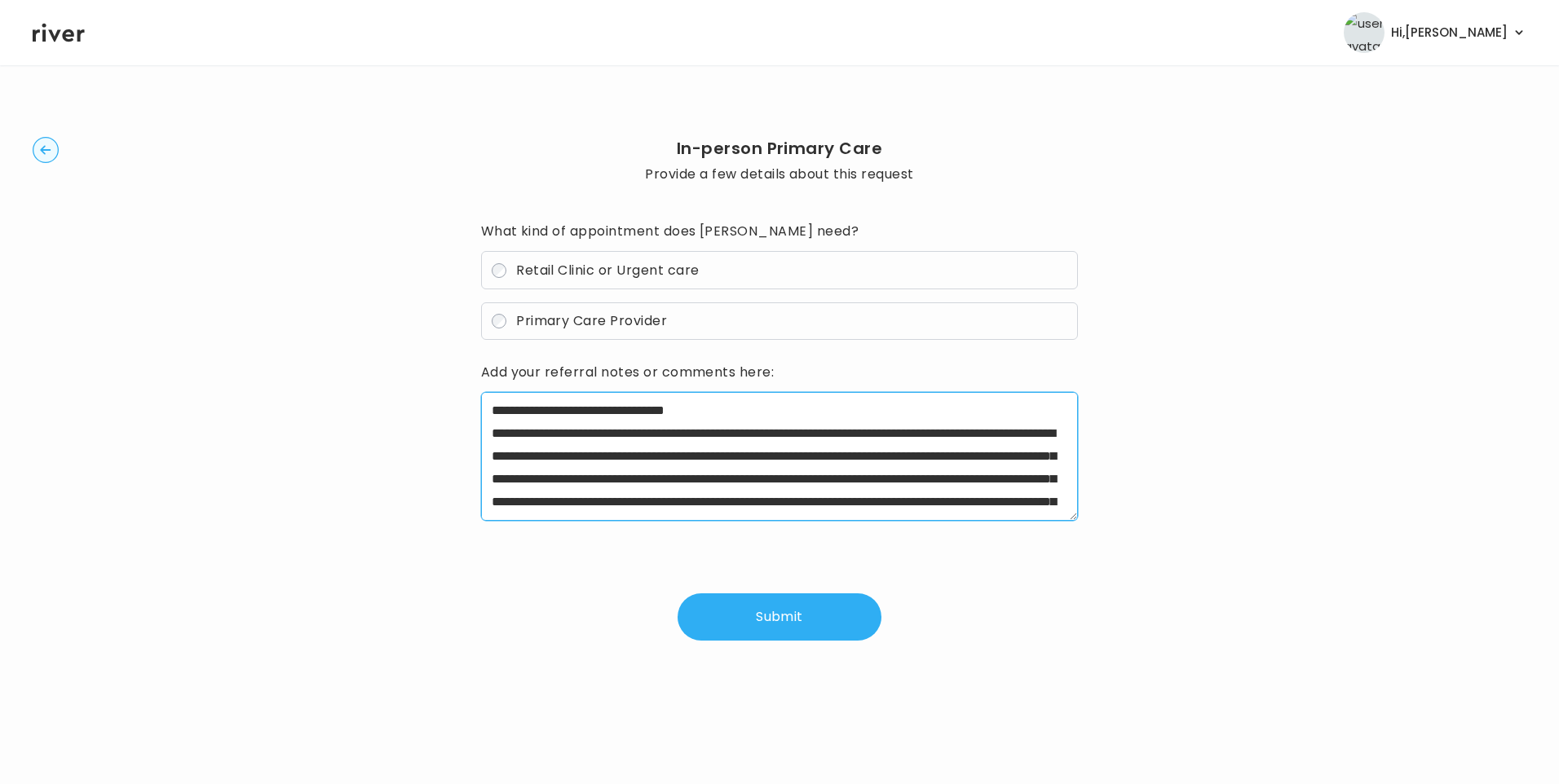
drag, startPoint x: 544, startPoint y: 433, endPoint x: 794, endPoint y: 434, distance: 250.0
click at [794, 434] on textarea "**********" at bounding box center [780, 456] width 598 height 129
drag, startPoint x: 659, startPoint y: 443, endPoint x: 850, endPoint y: 513, distance: 203.4
click at [850, 513] on textarea "**********" at bounding box center [780, 456] width 598 height 129
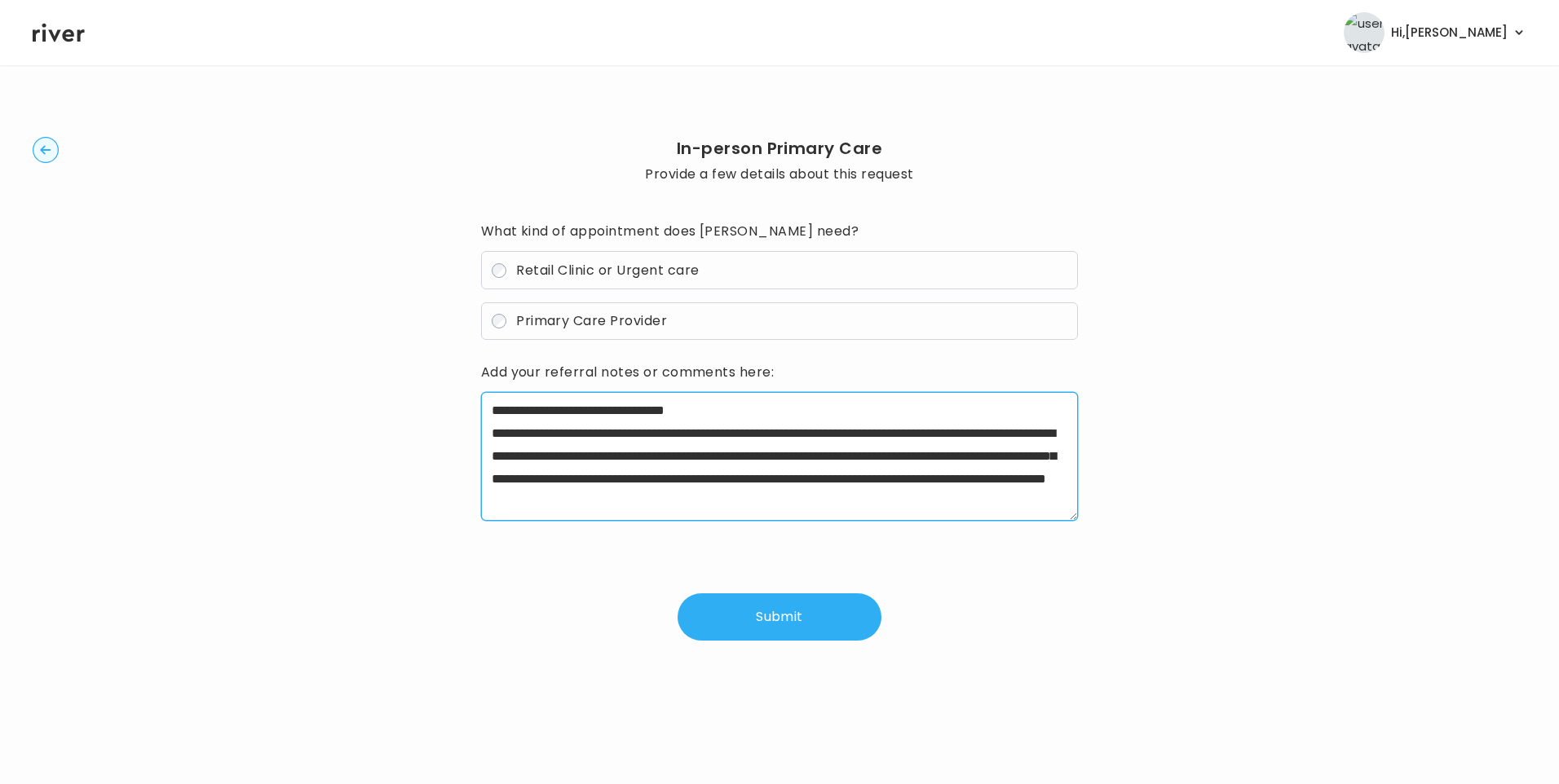
scroll to position [22, 0]
click at [706, 500] on textarea "**********" at bounding box center [780, 456] width 598 height 129
click at [745, 406] on textarea "**********" at bounding box center [780, 456] width 598 height 129
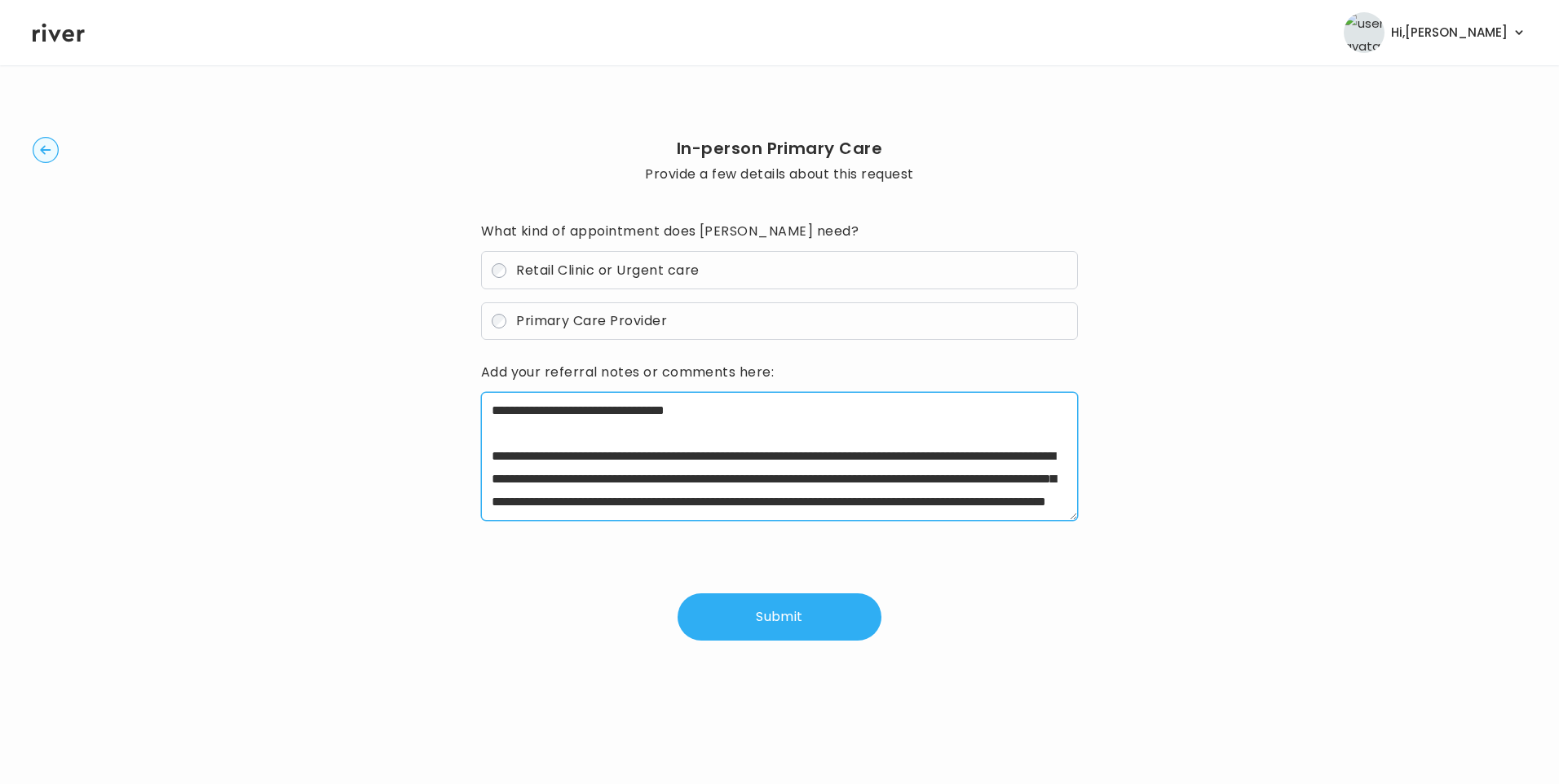
scroll to position [46, 0]
type textarea "**********"
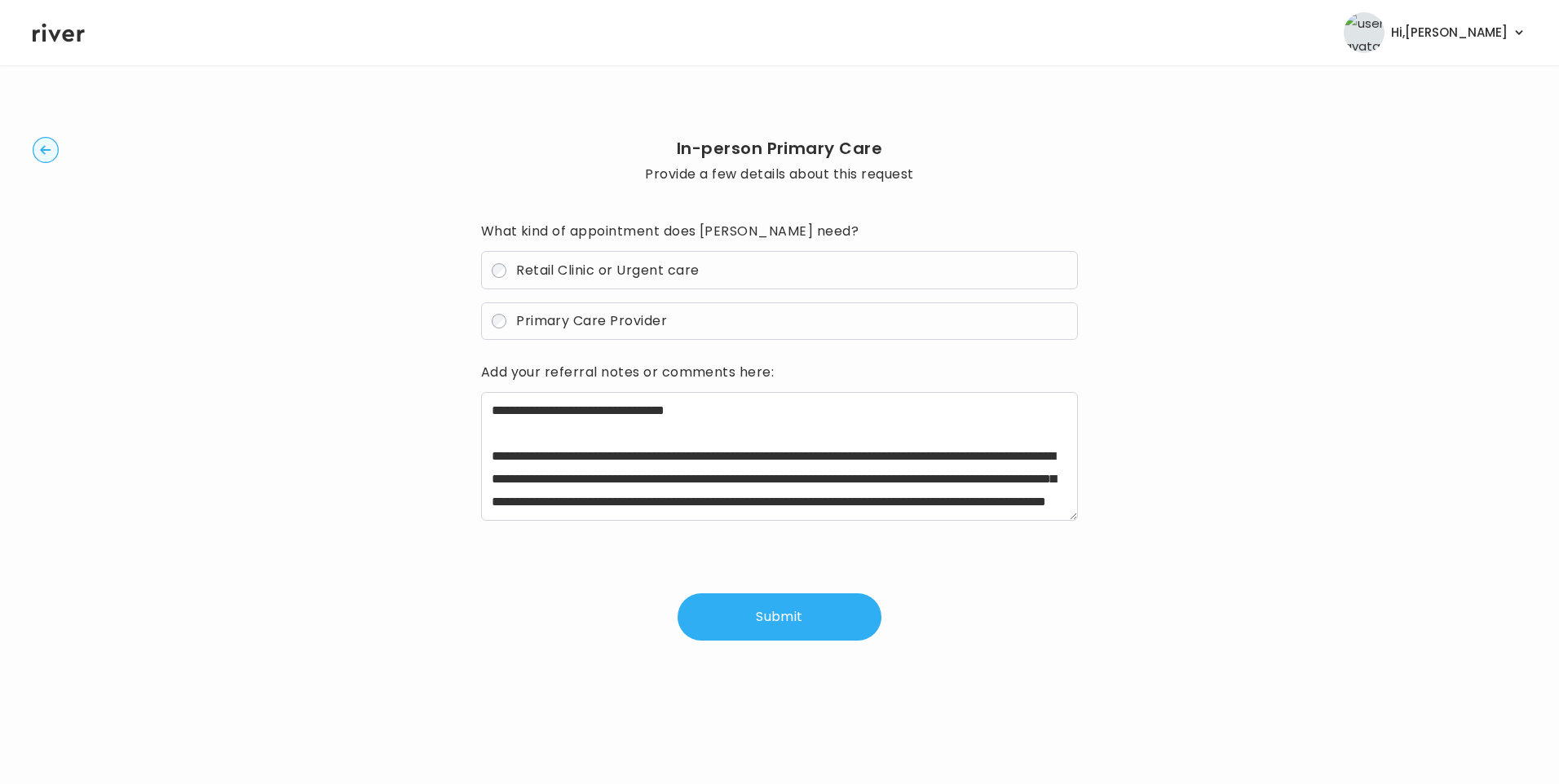
click at [785, 617] on button "Submit" at bounding box center [779, 617] width 204 height 47
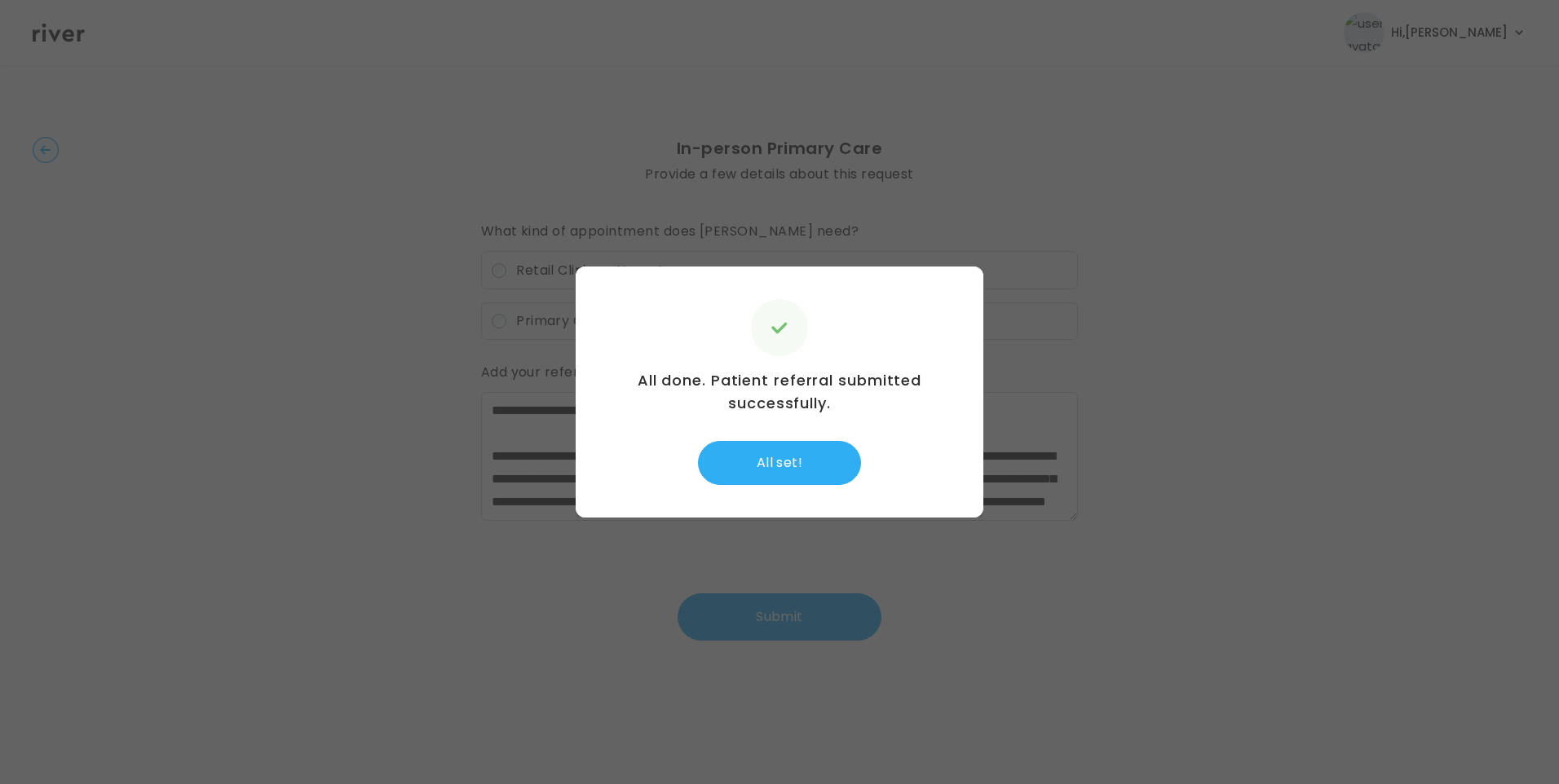
click at [776, 440] on div "All done. Patient referral submitted successfully. All set!" at bounding box center [779, 392] width 407 height 251
click at [777, 461] on button "All set!" at bounding box center [779, 462] width 163 height 44
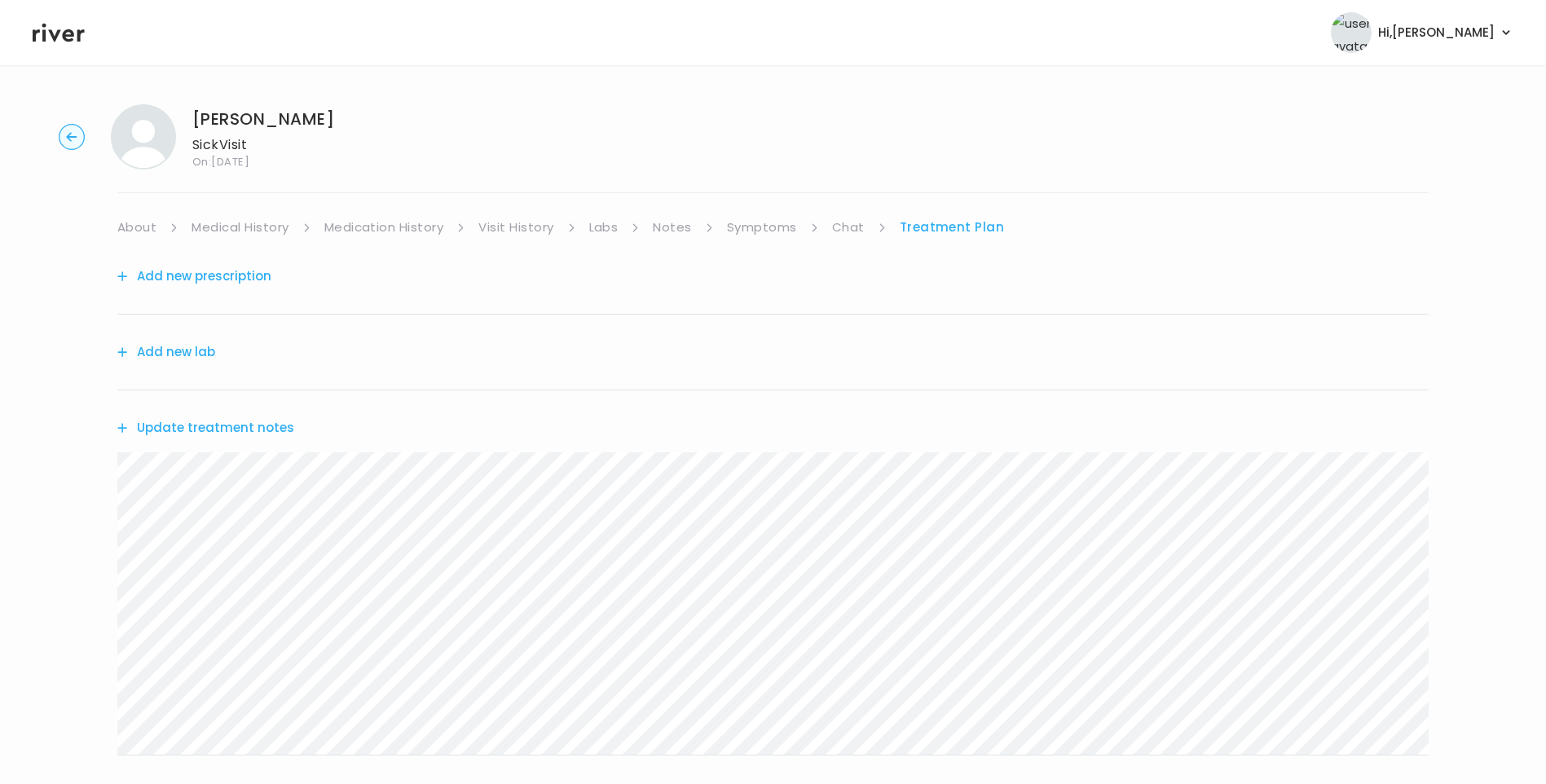
click at [849, 224] on link "Chat" at bounding box center [848, 227] width 32 height 22
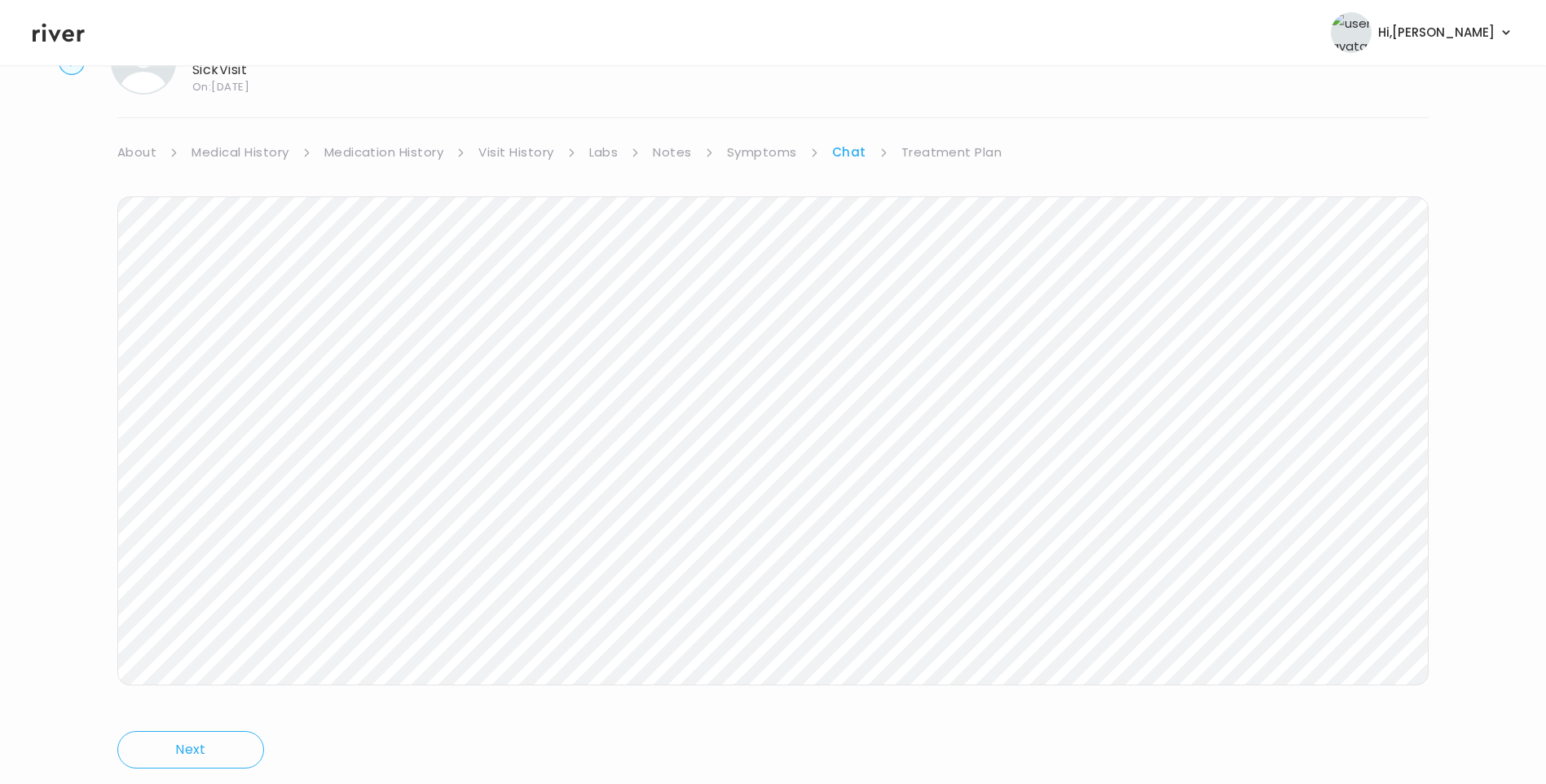
scroll to position [121, 0]
click at [915, 103] on link "Treatment Plan" at bounding box center [951, 105] width 101 height 22
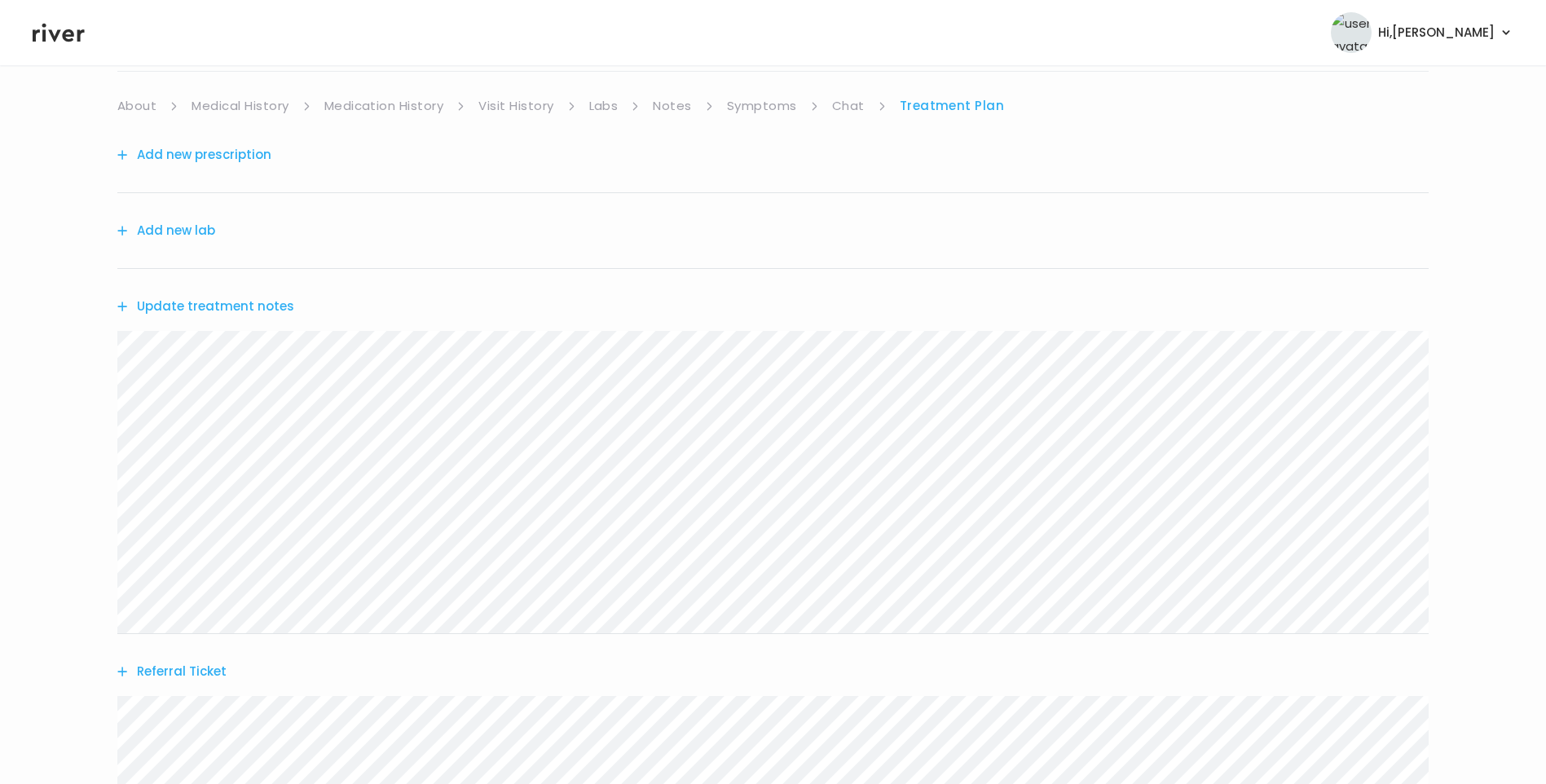
click at [252, 307] on button "Update treatment notes" at bounding box center [205, 306] width 177 height 22
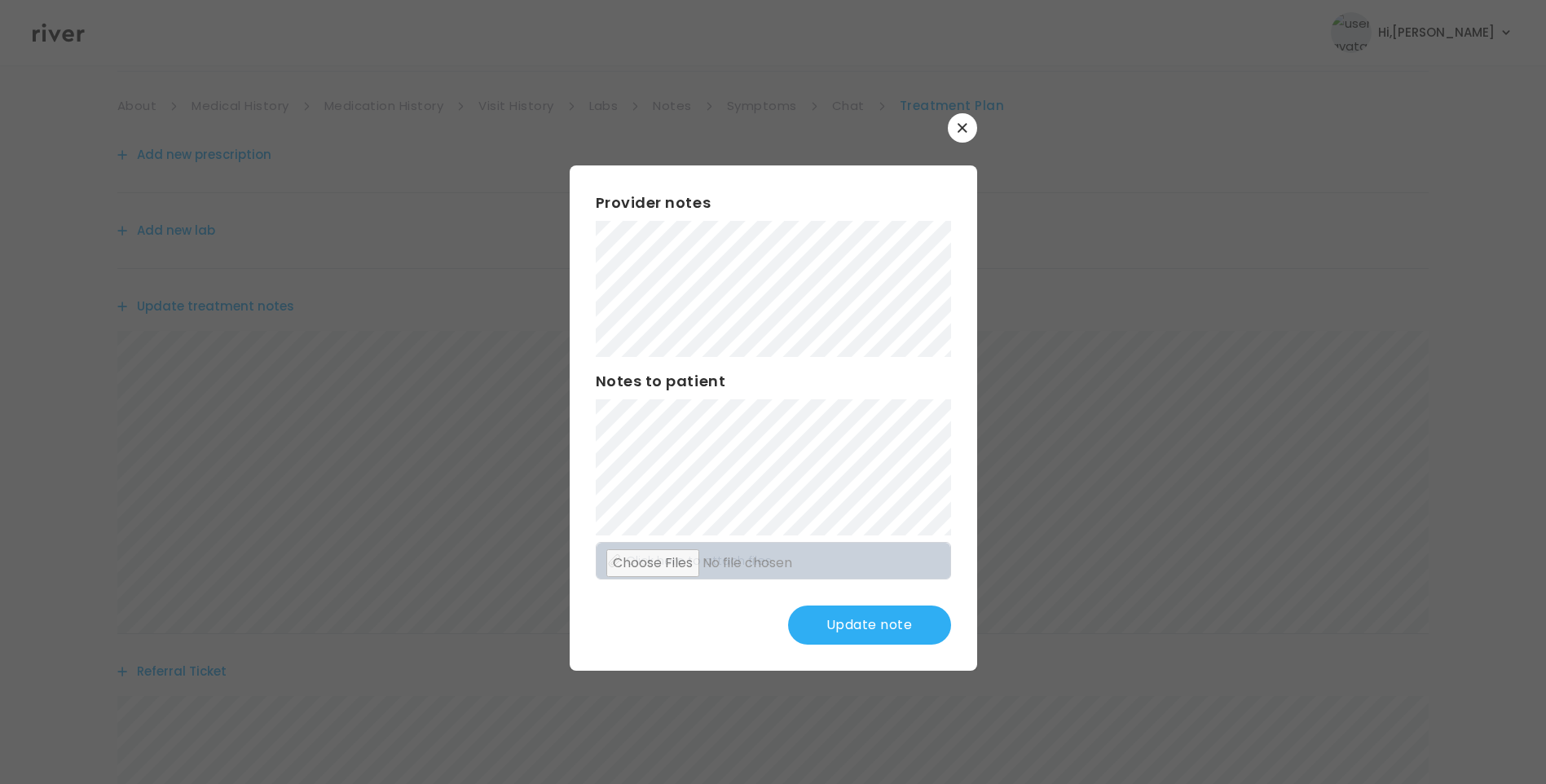
click at [888, 627] on button "Update note" at bounding box center [869, 625] width 163 height 39
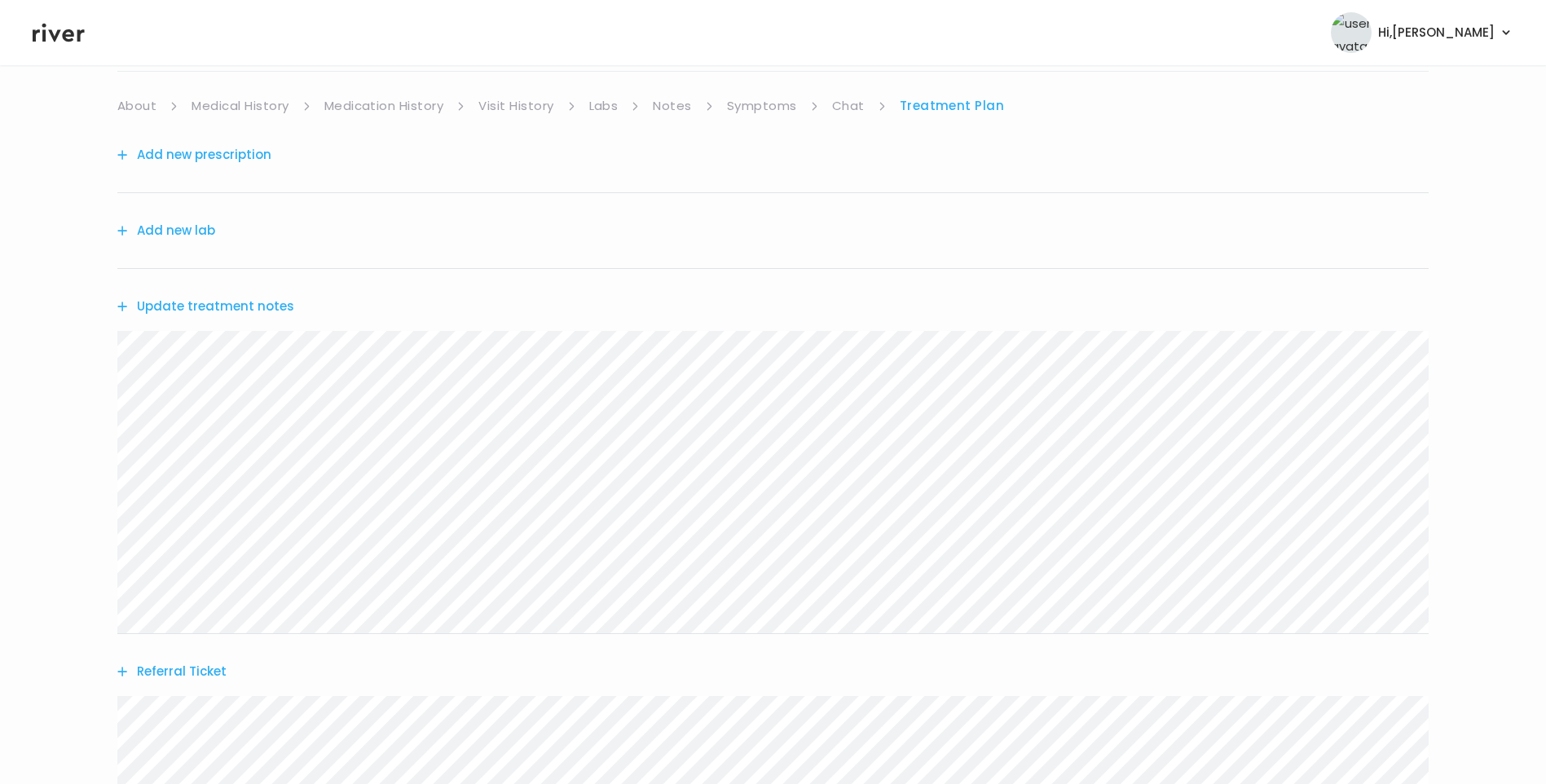
click at [144, 106] on link "About" at bounding box center [137, 105] width 39 height 22
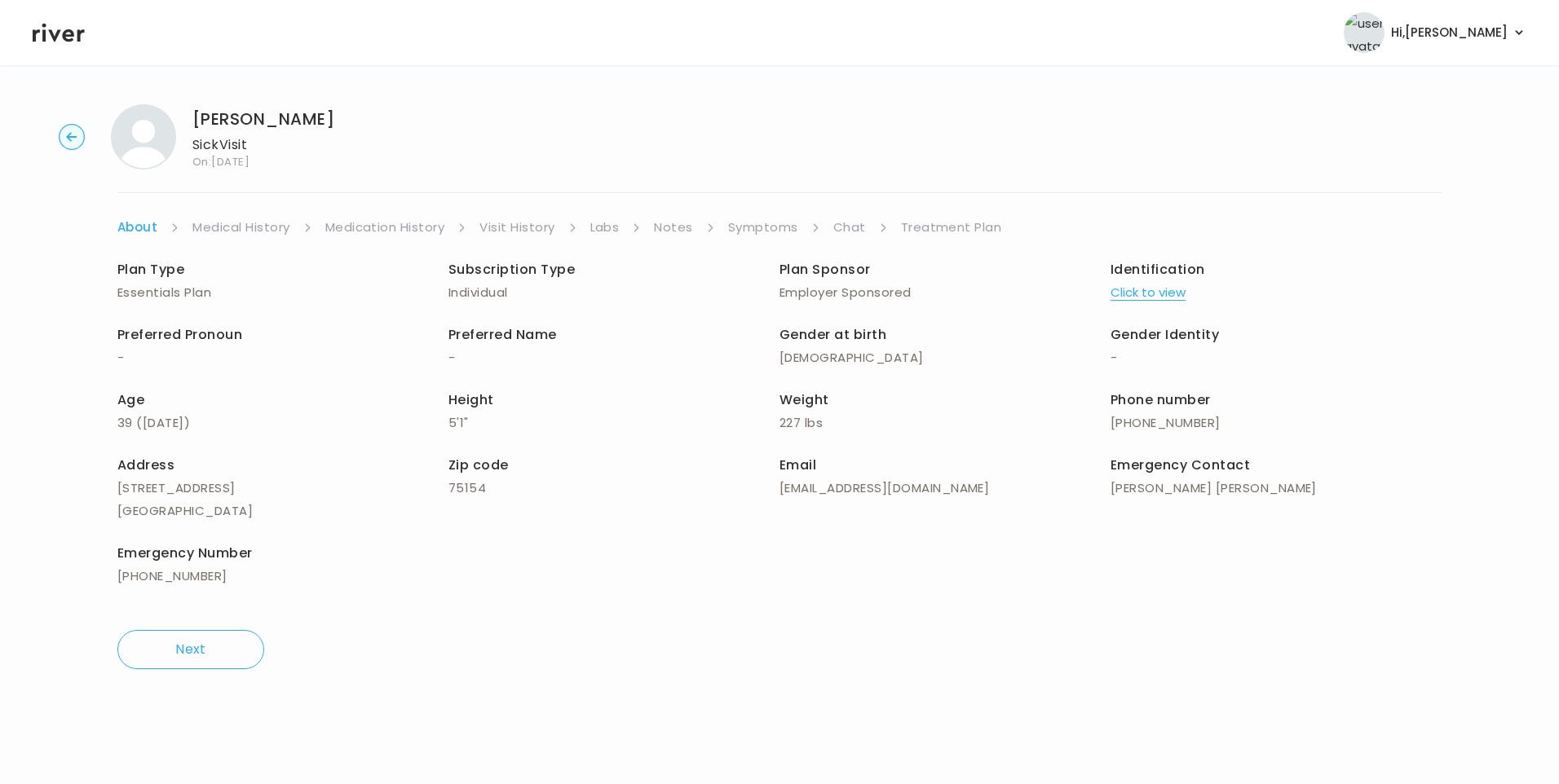
click at [954, 239] on div "Plan Type Essentials Plan Subscription Type Individual Plan Sponsor Employer Sp…" at bounding box center [779, 425] width 1324 height 372
click at [953, 225] on link "Treatment Plan" at bounding box center [950, 227] width 101 height 22
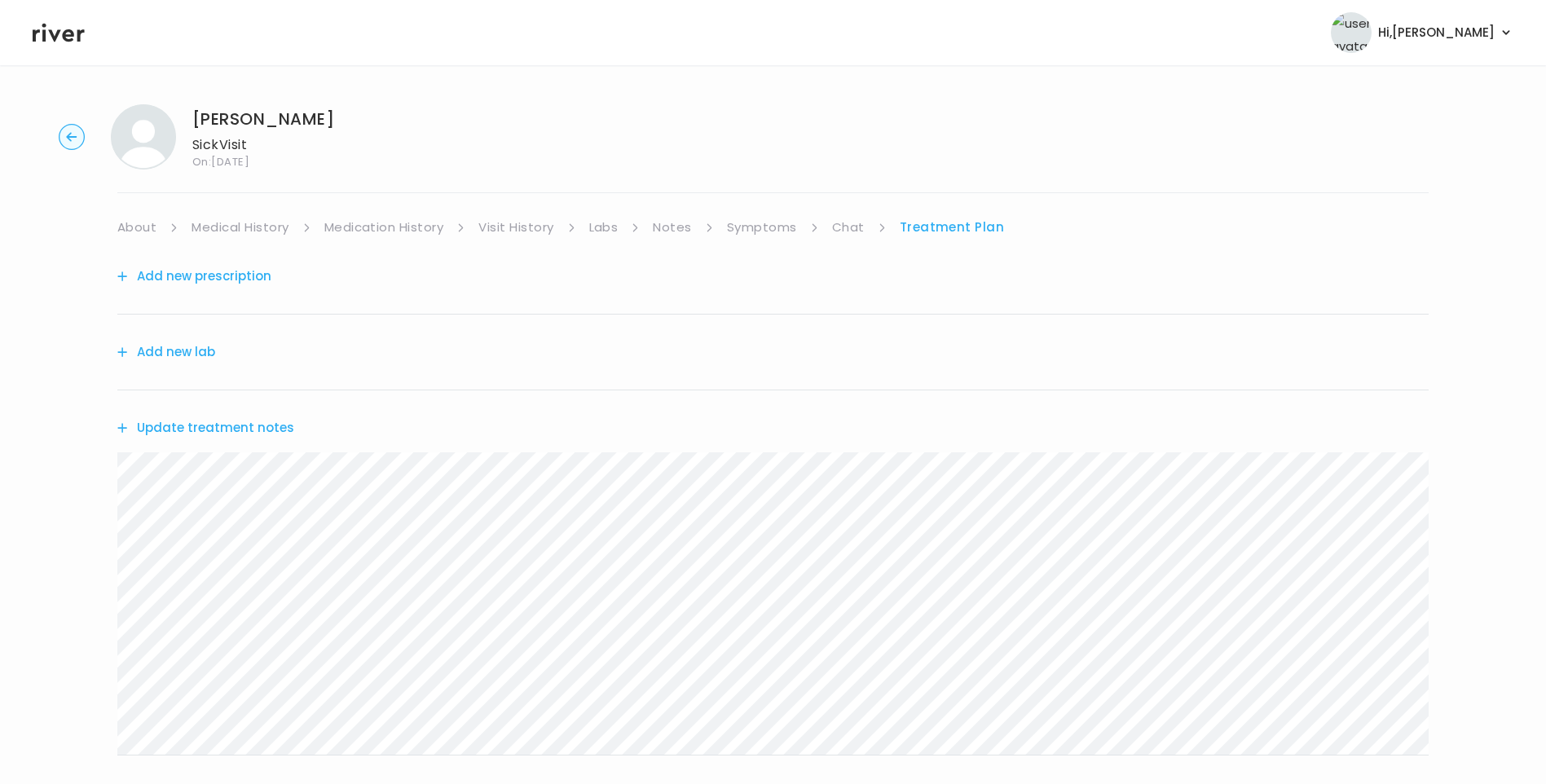
click at [848, 220] on link "Chat" at bounding box center [848, 227] width 32 height 22
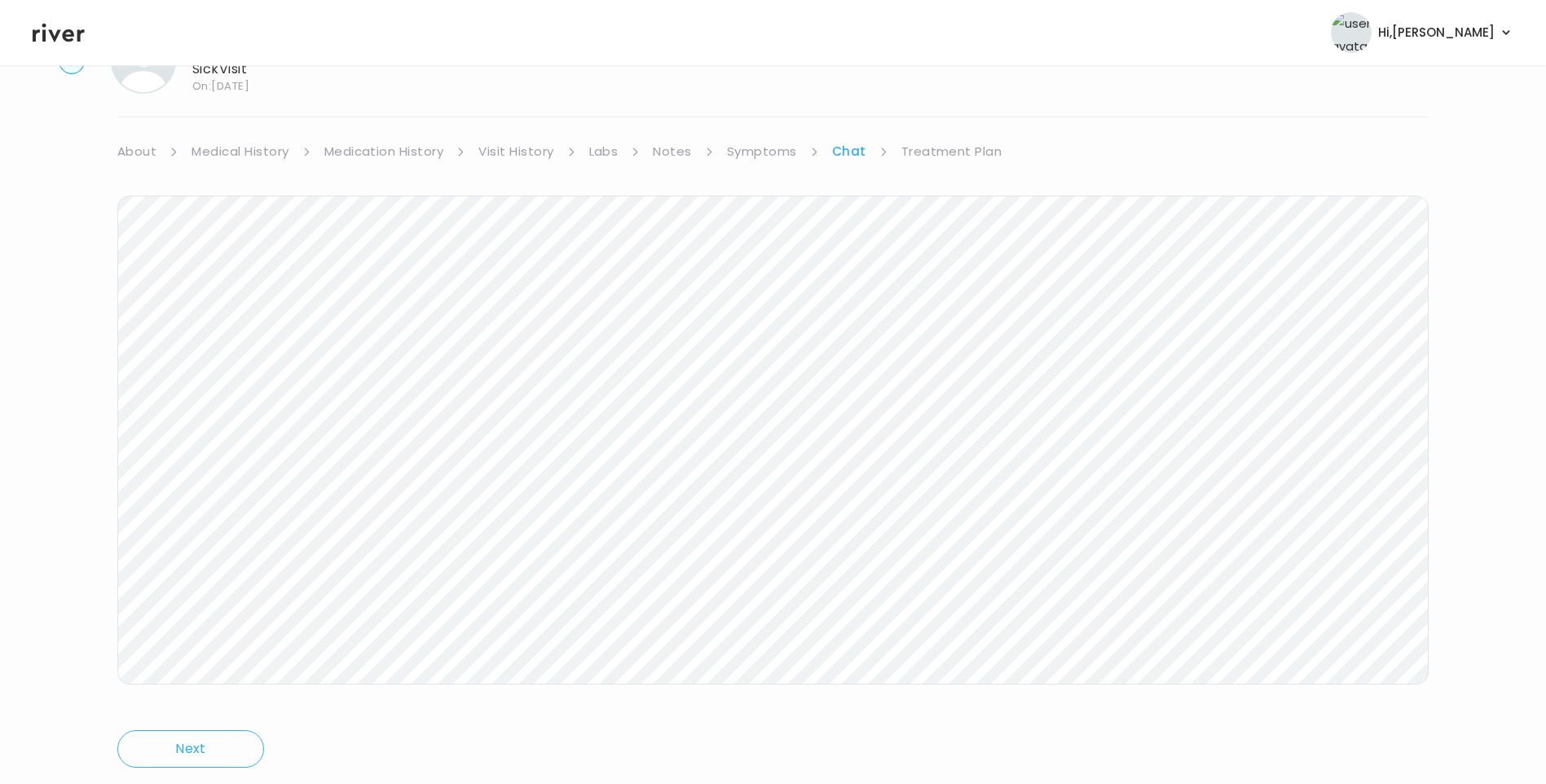
scroll to position [121, 0]
click at [959, 99] on link "Treatment Plan" at bounding box center [951, 105] width 101 height 22
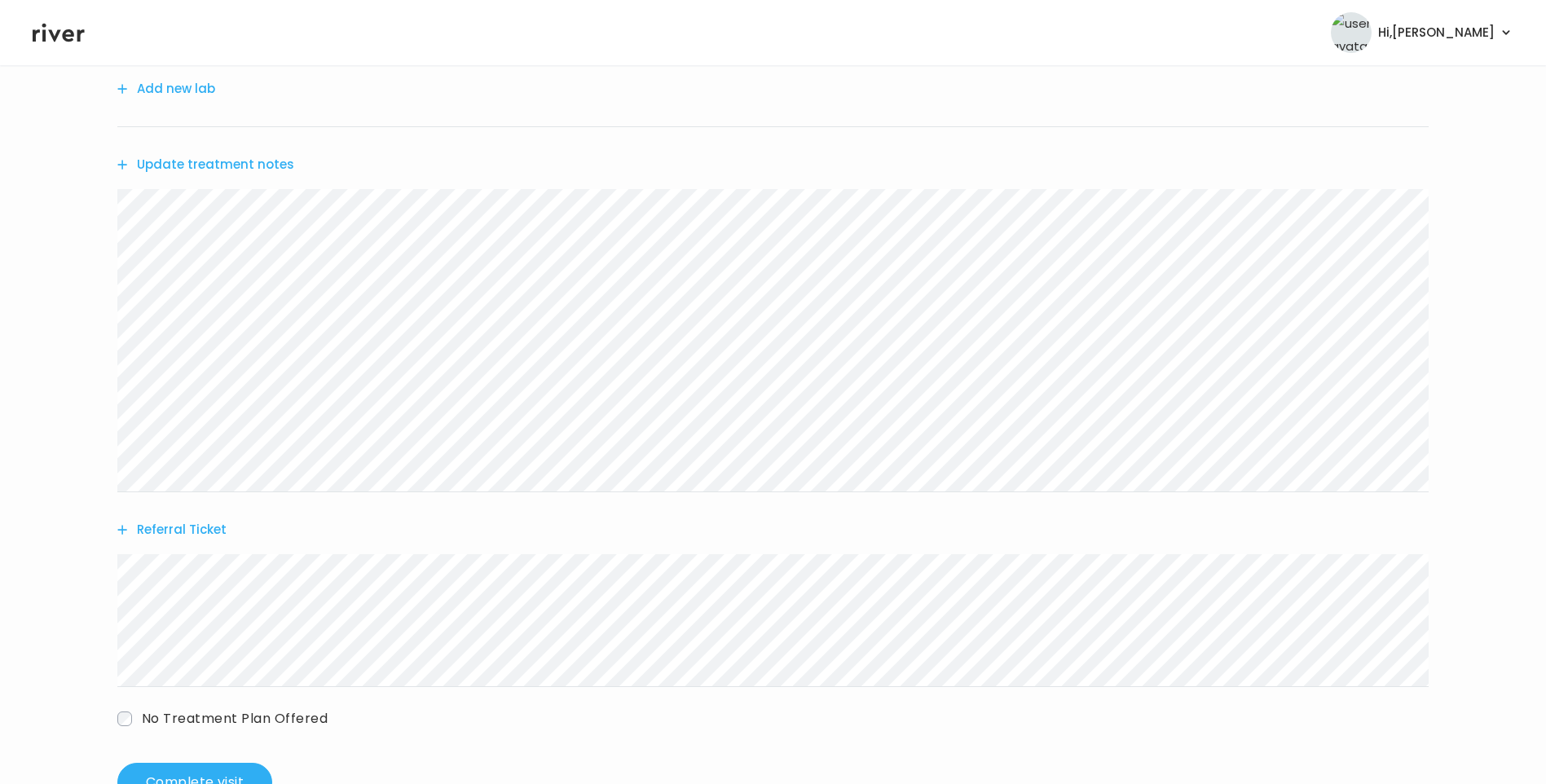
scroll to position [320, 0]
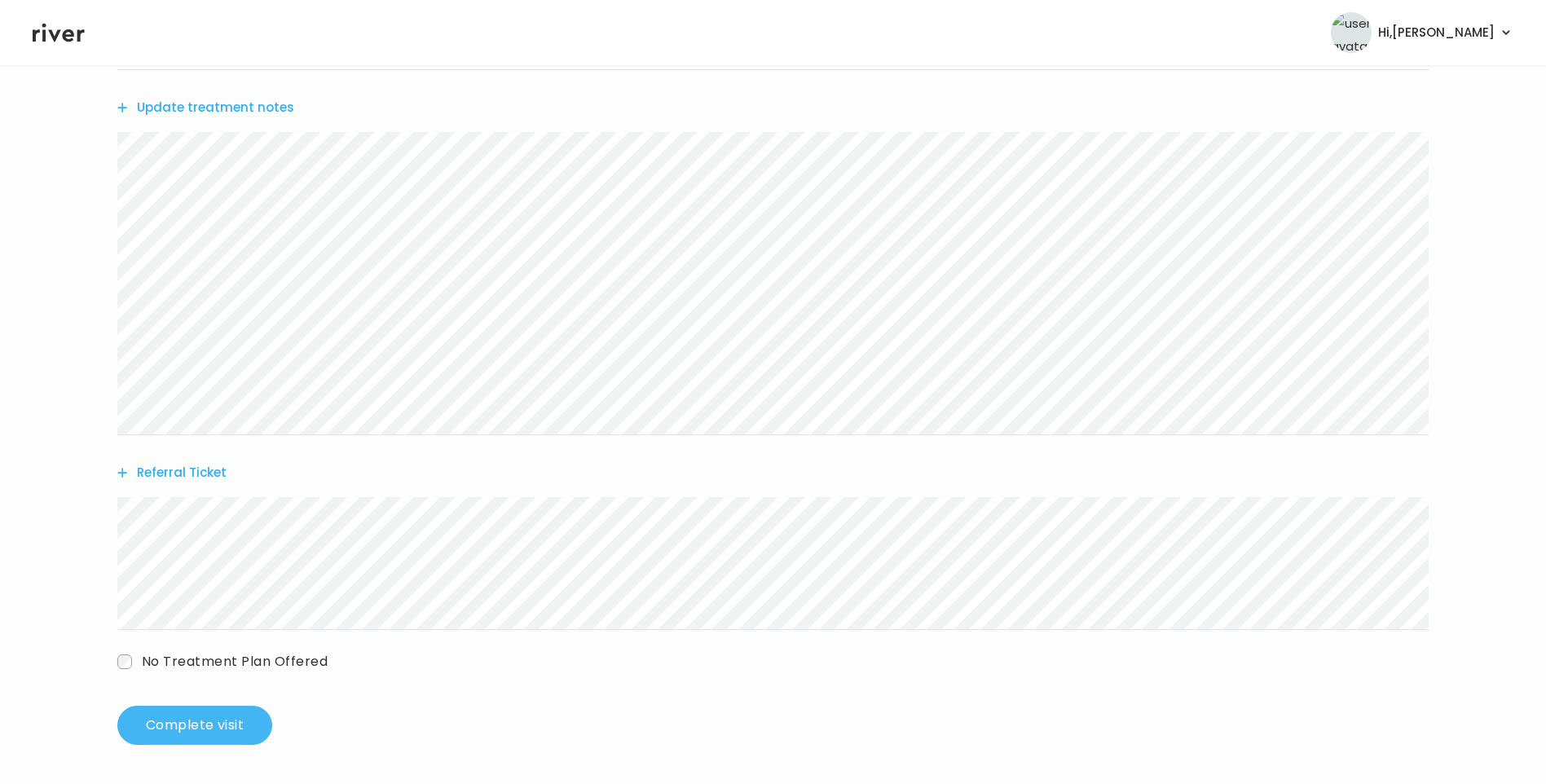
click at [205, 721] on button "Complete visit" at bounding box center [194, 725] width 155 height 39
click at [212, 654] on span "No Treatment Plan Offered" at bounding box center [234, 661] width 186 height 19
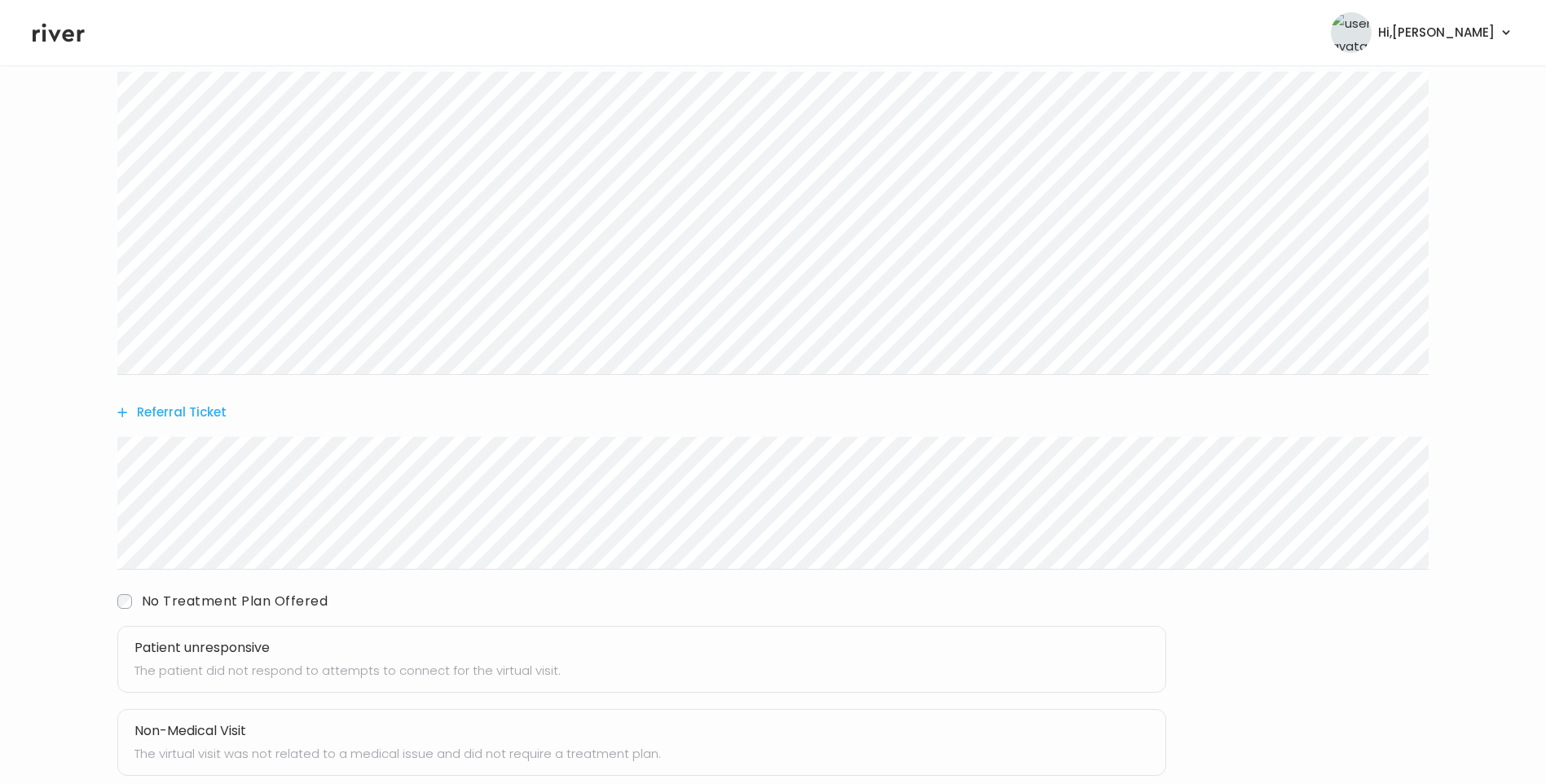
scroll to position [483, 0]
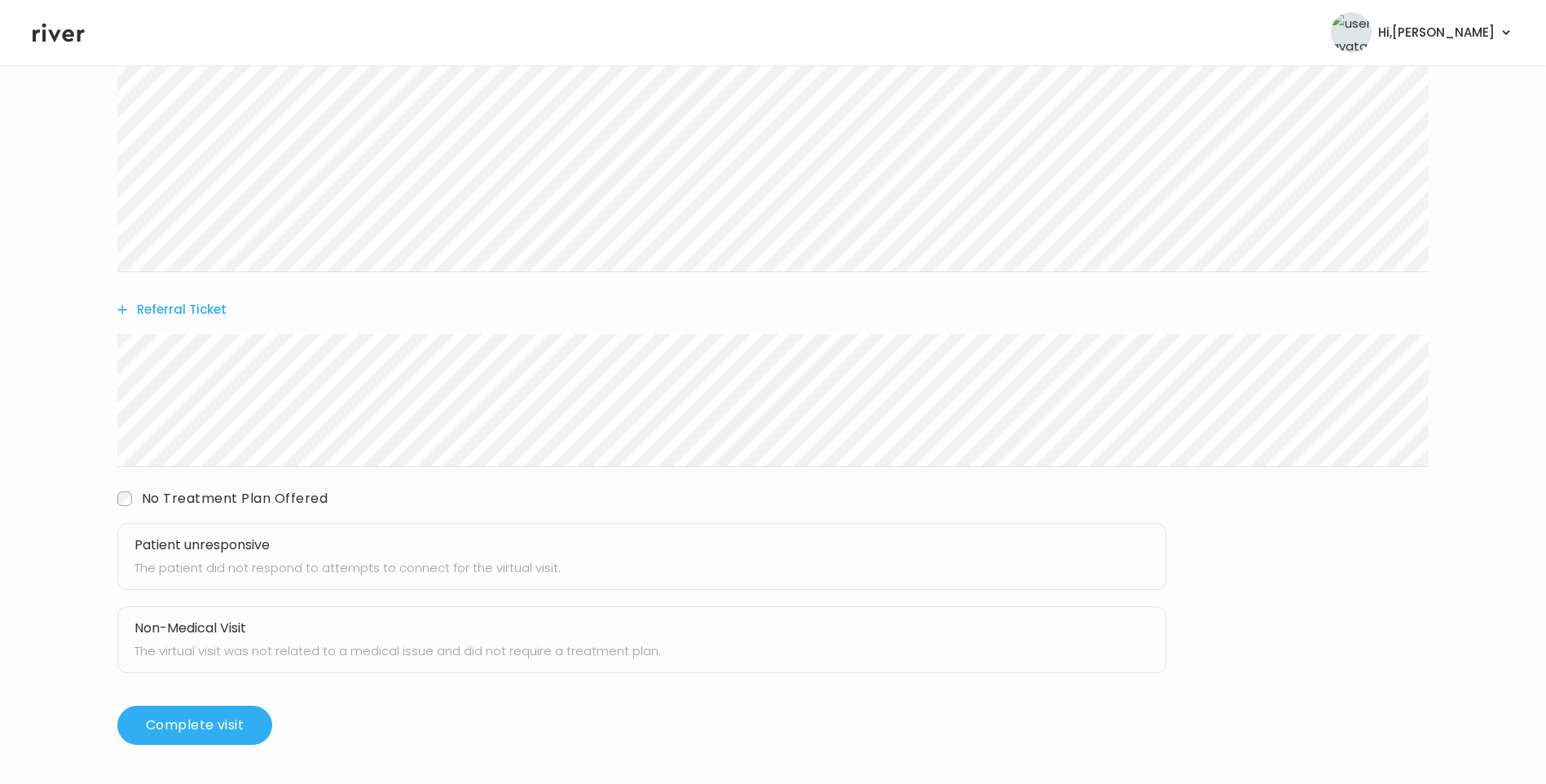
click at [235, 555] on button "Patient unresponsive The patient did not respond to attempts to connect for the…" at bounding box center [642, 557] width 1049 height 66
click at [219, 722] on button "Complete visit" at bounding box center [194, 725] width 155 height 39
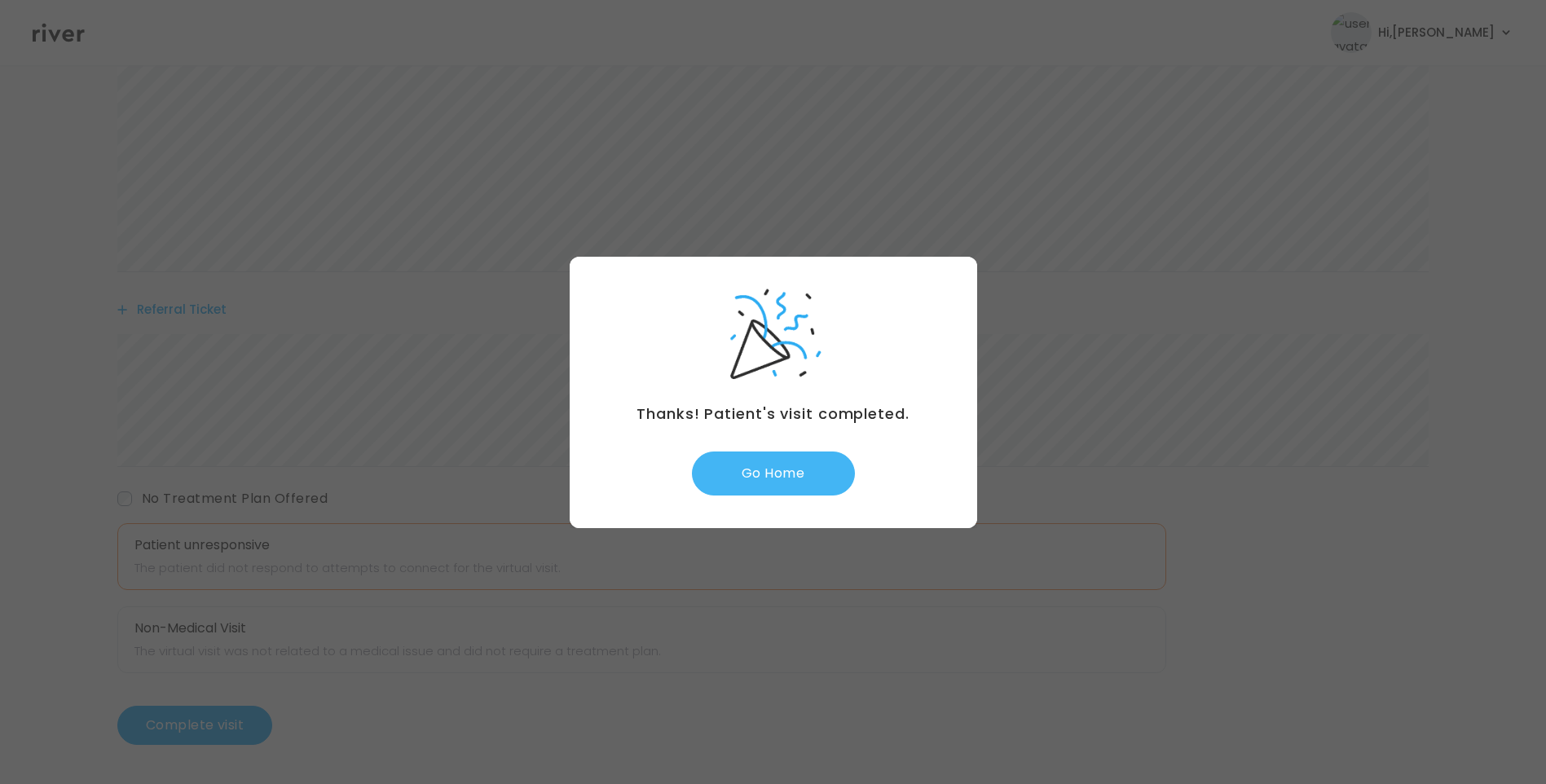
drag, startPoint x: 771, startPoint y: 475, endPoint x: 805, endPoint y: 484, distance: 35.2
click at [772, 475] on button "Go Home" at bounding box center [773, 473] width 163 height 44
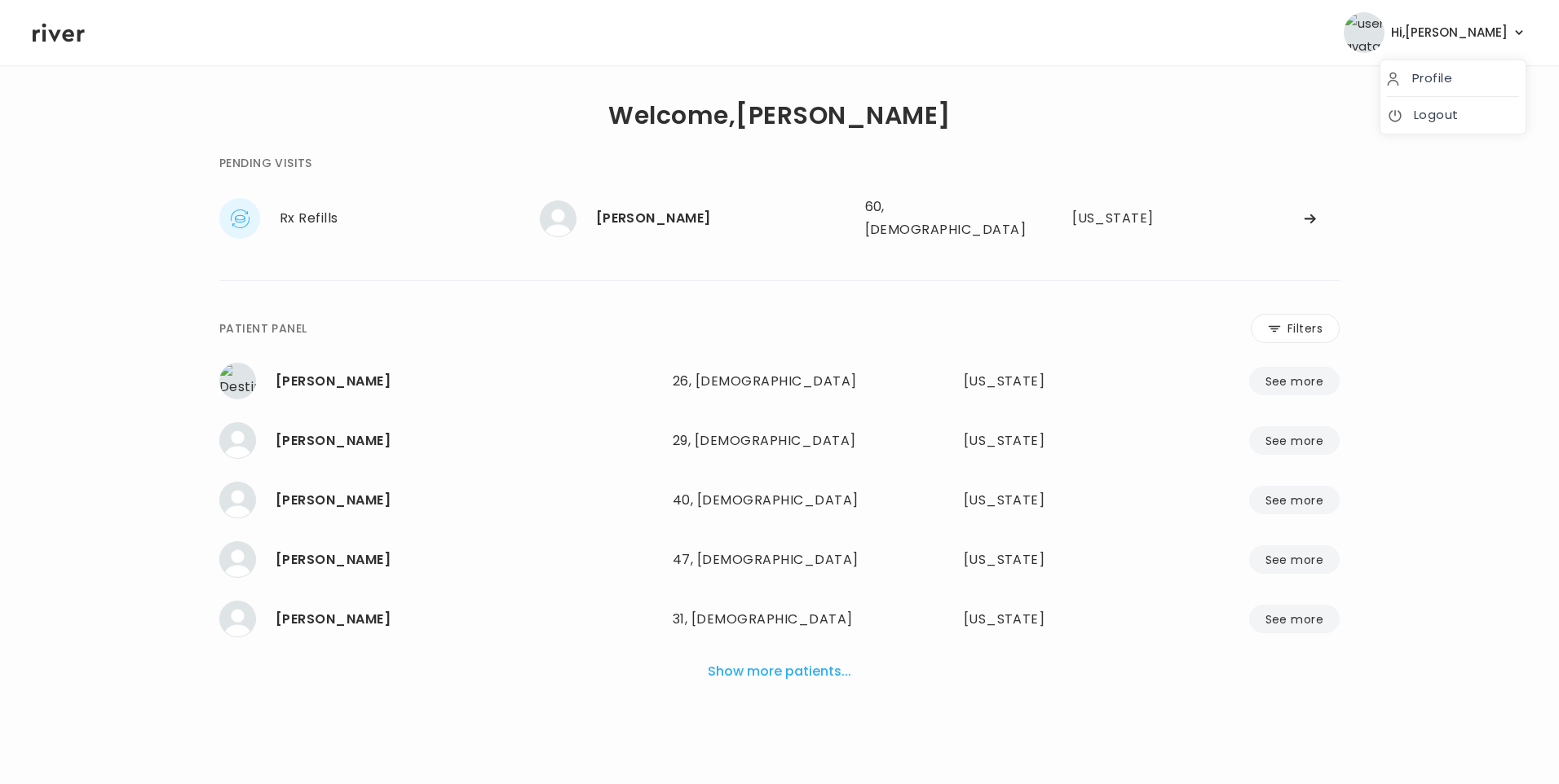
click at [1384, 21] on img "button" at bounding box center [1364, 33] width 41 height 41
click at [1432, 126] on li "Logout" at bounding box center [1453, 115] width 146 height 37
click at [1431, 116] on link "Logout" at bounding box center [1453, 114] width 132 height 22
